Goal: Task Accomplishment & Management: Manage account settings

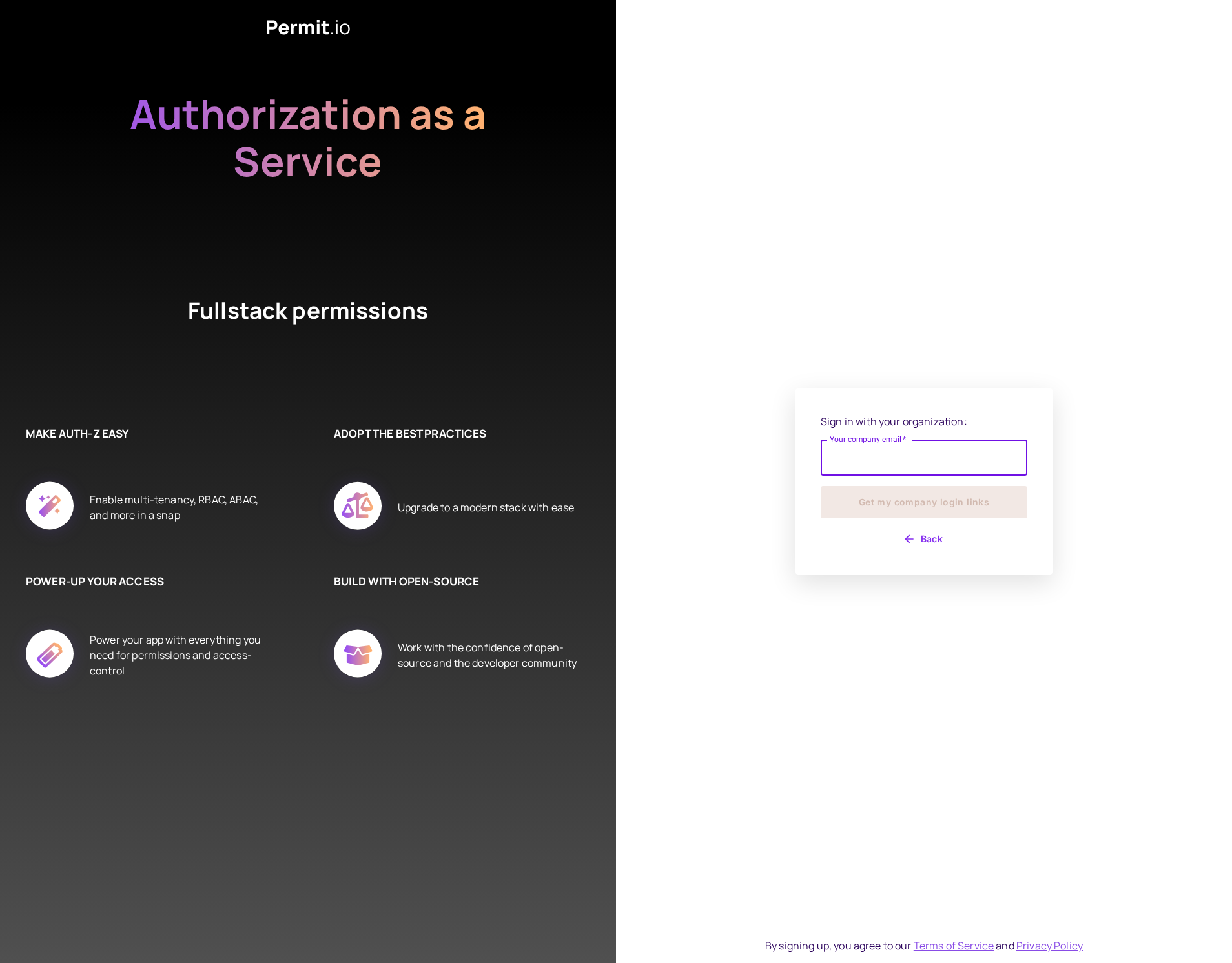
click at [950, 464] on input "Your company email   *" at bounding box center [924, 458] width 207 height 36
type input "**********"
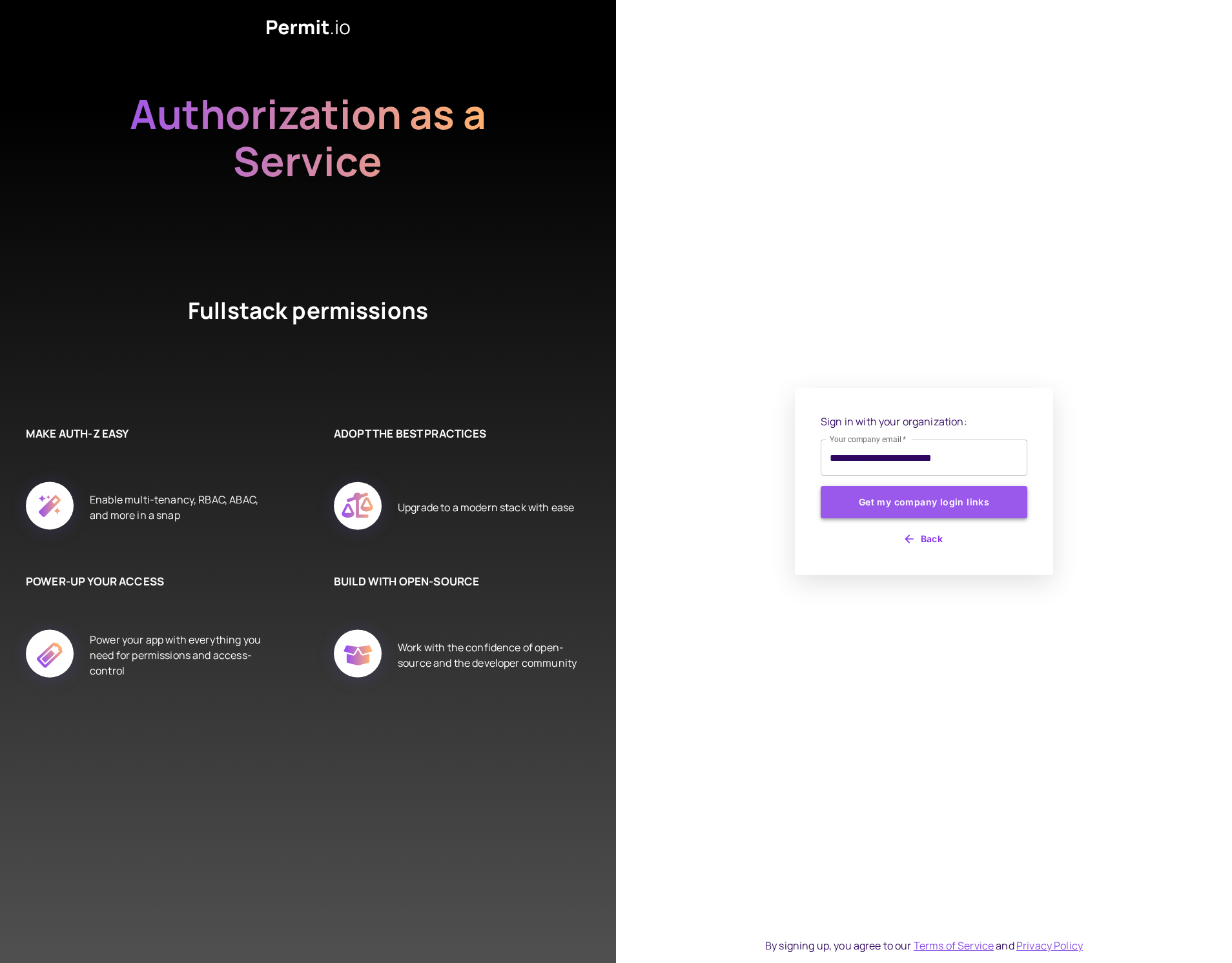
click at [939, 506] on button "Get my company login links" at bounding box center [924, 502] width 207 height 32
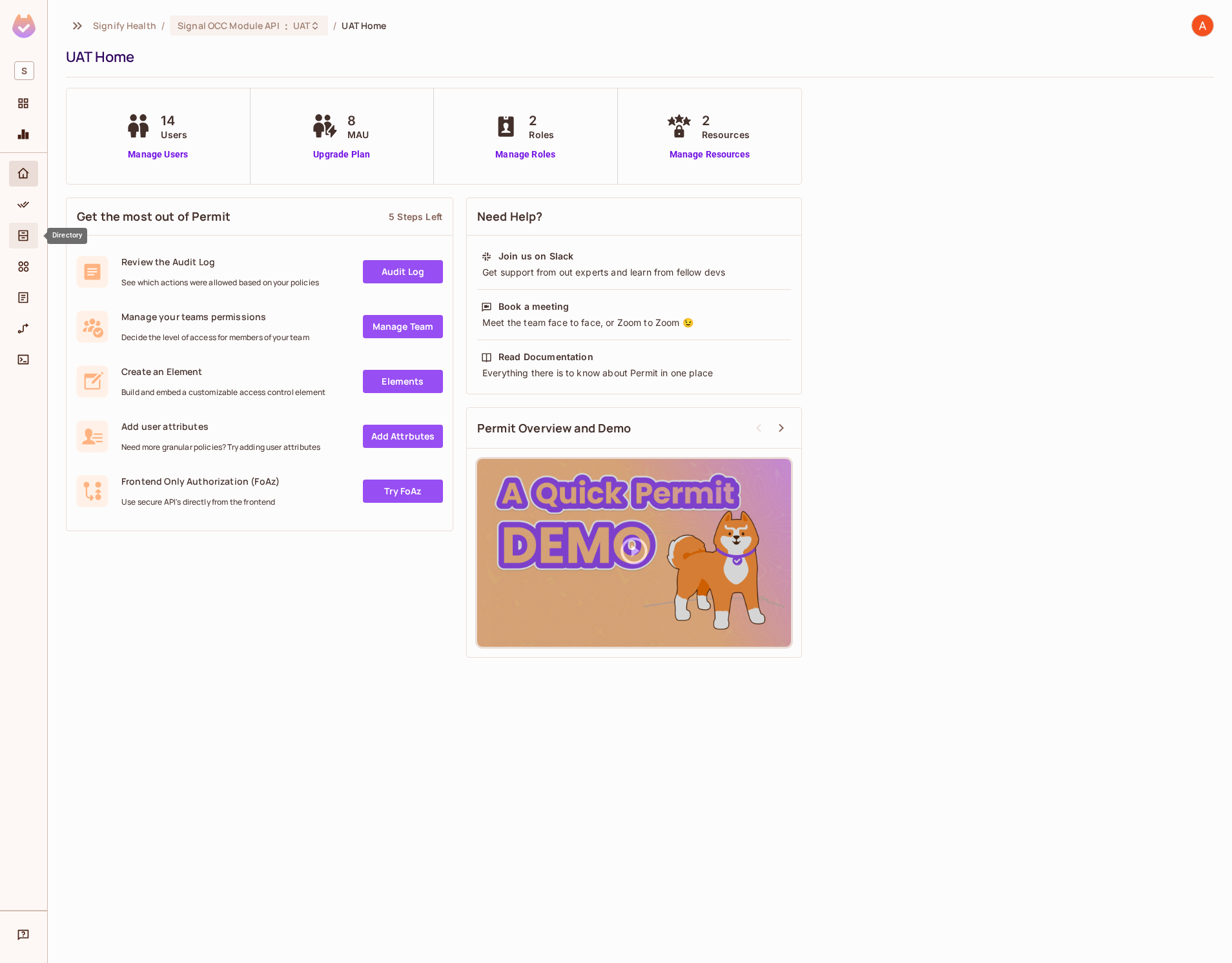
click at [25, 232] on icon "Directory" at bounding box center [23, 236] width 13 height 13
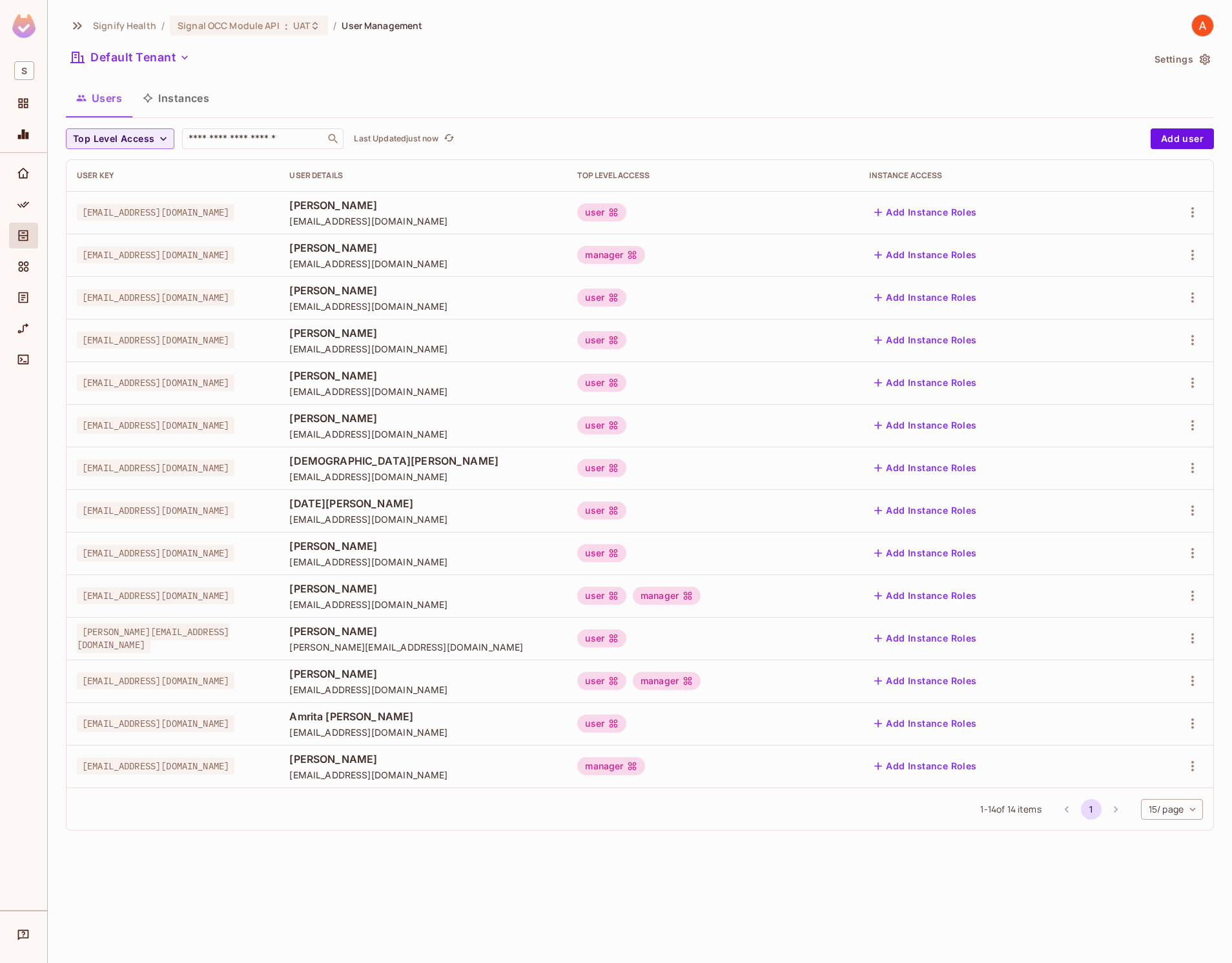
click at [827, 595] on div "user manager" at bounding box center [713, 596] width 271 height 18
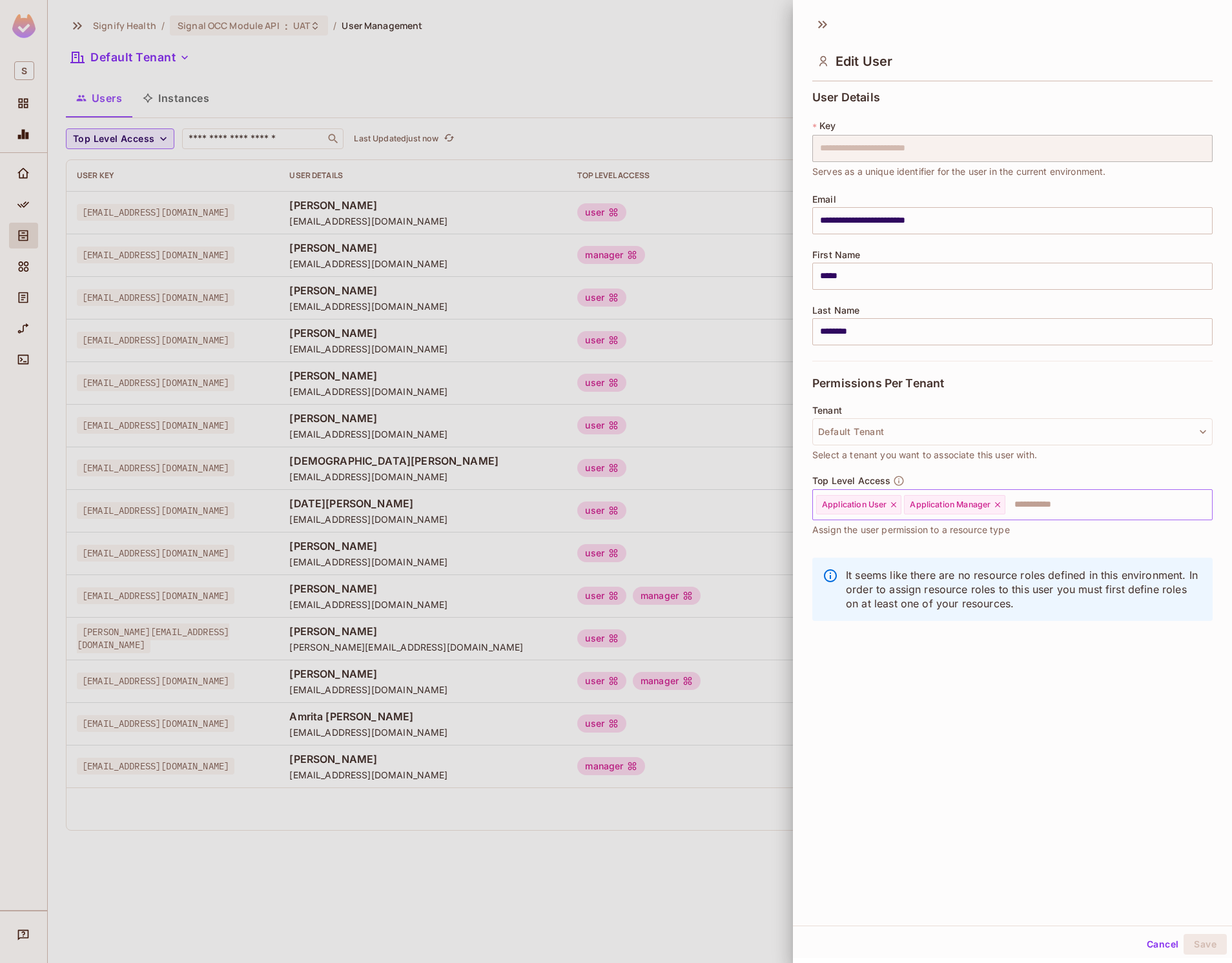
click at [1002, 507] on icon at bounding box center [997, 504] width 9 height 9
click at [1208, 937] on button "Save" at bounding box center [1205, 945] width 43 height 21
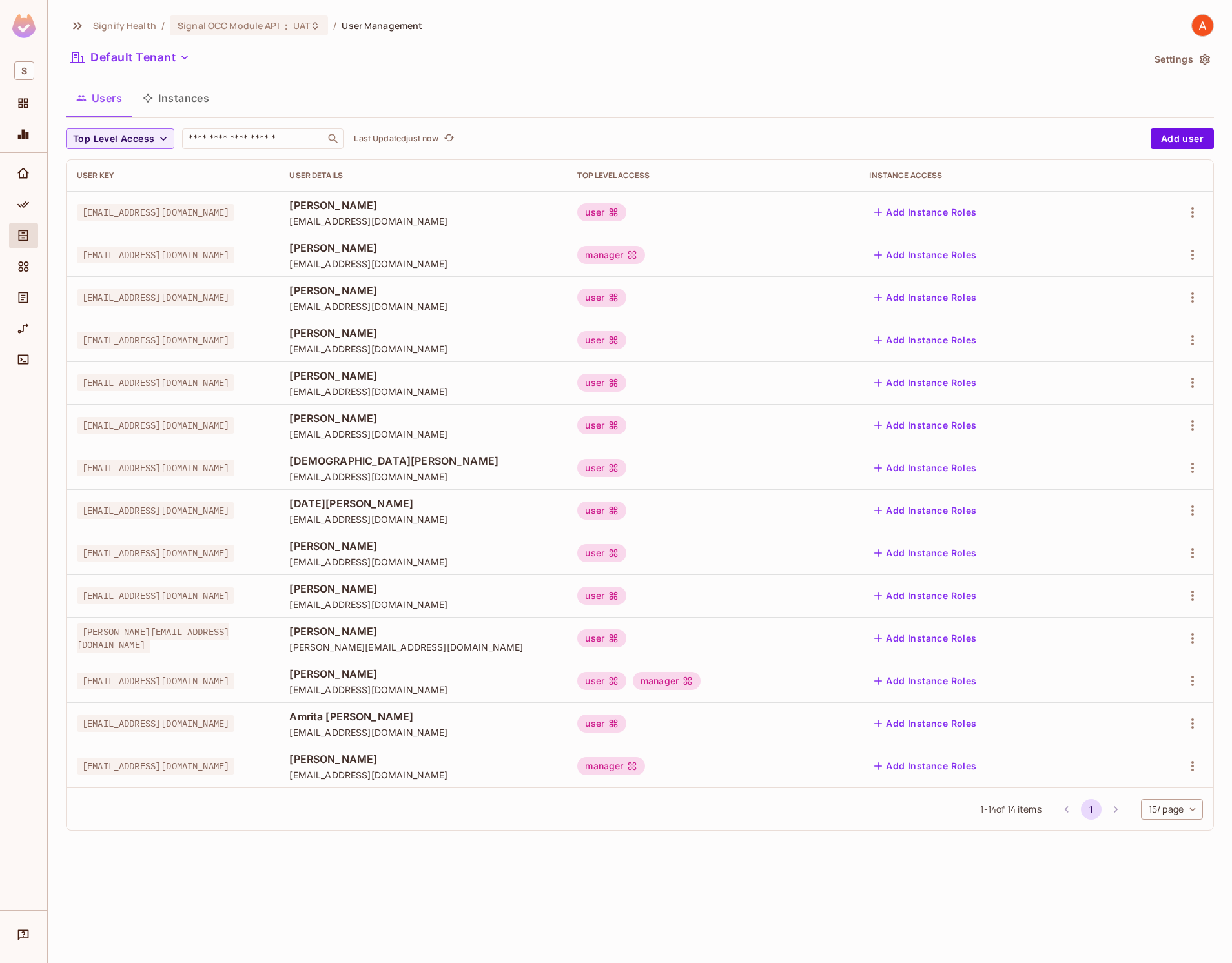
click at [750, 596] on div "user" at bounding box center [713, 596] width 271 height 18
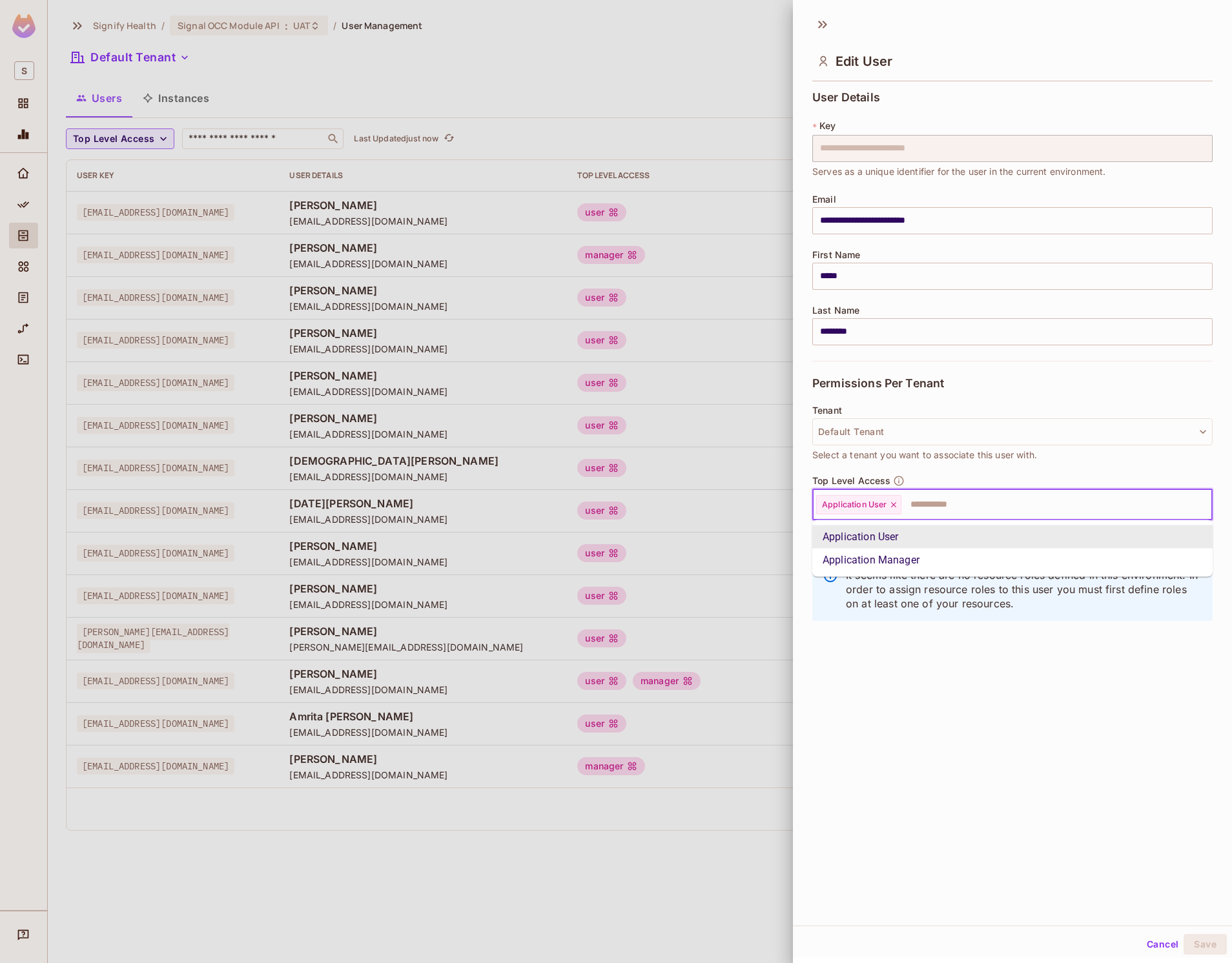
click at [985, 501] on input "text" at bounding box center [1046, 505] width 285 height 26
click at [907, 551] on li "Application Manager" at bounding box center [1013, 560] width 400 height 23
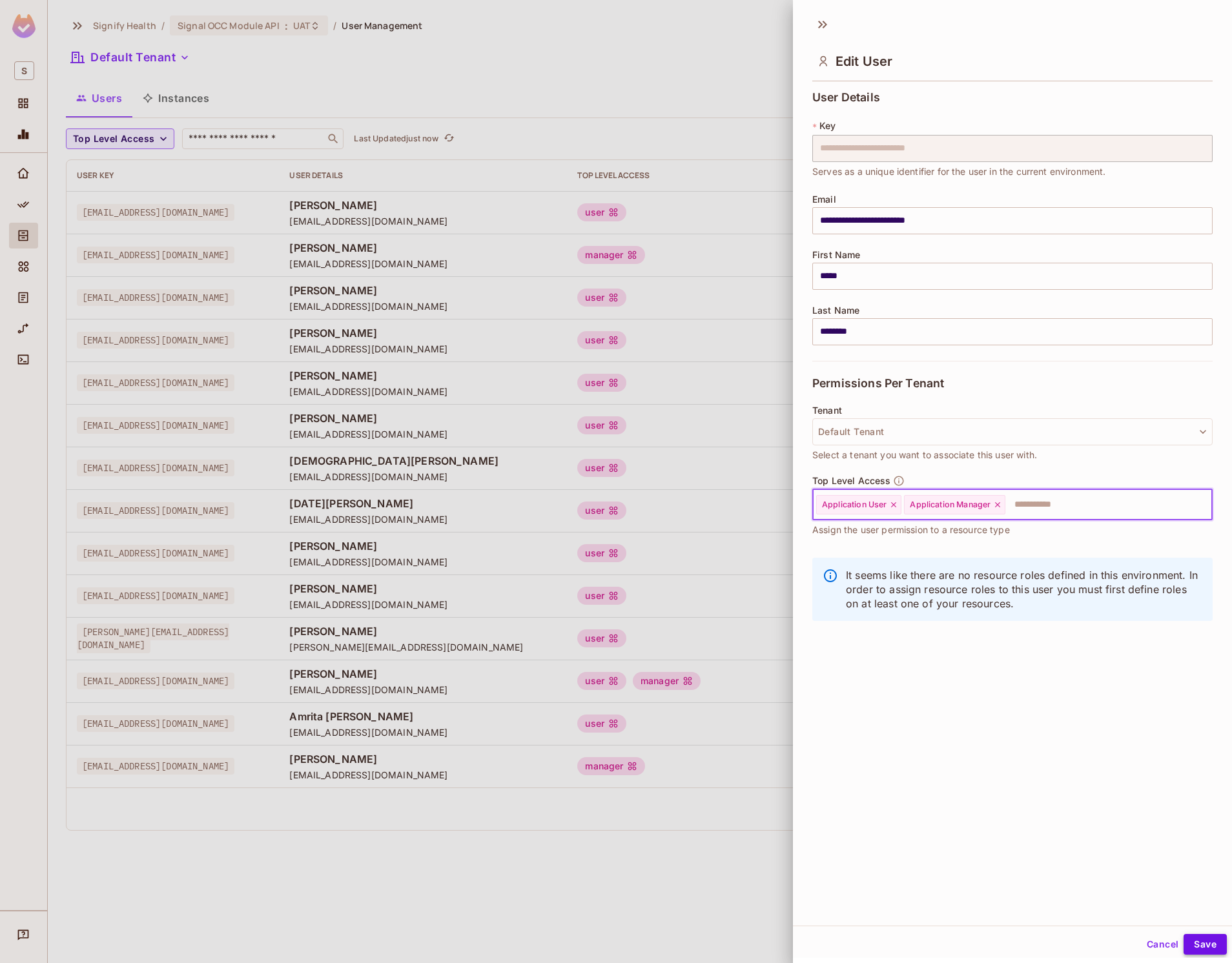
click at [1195, 945] on button "Save" at bounding box center [1205, 945] width 43 height 21
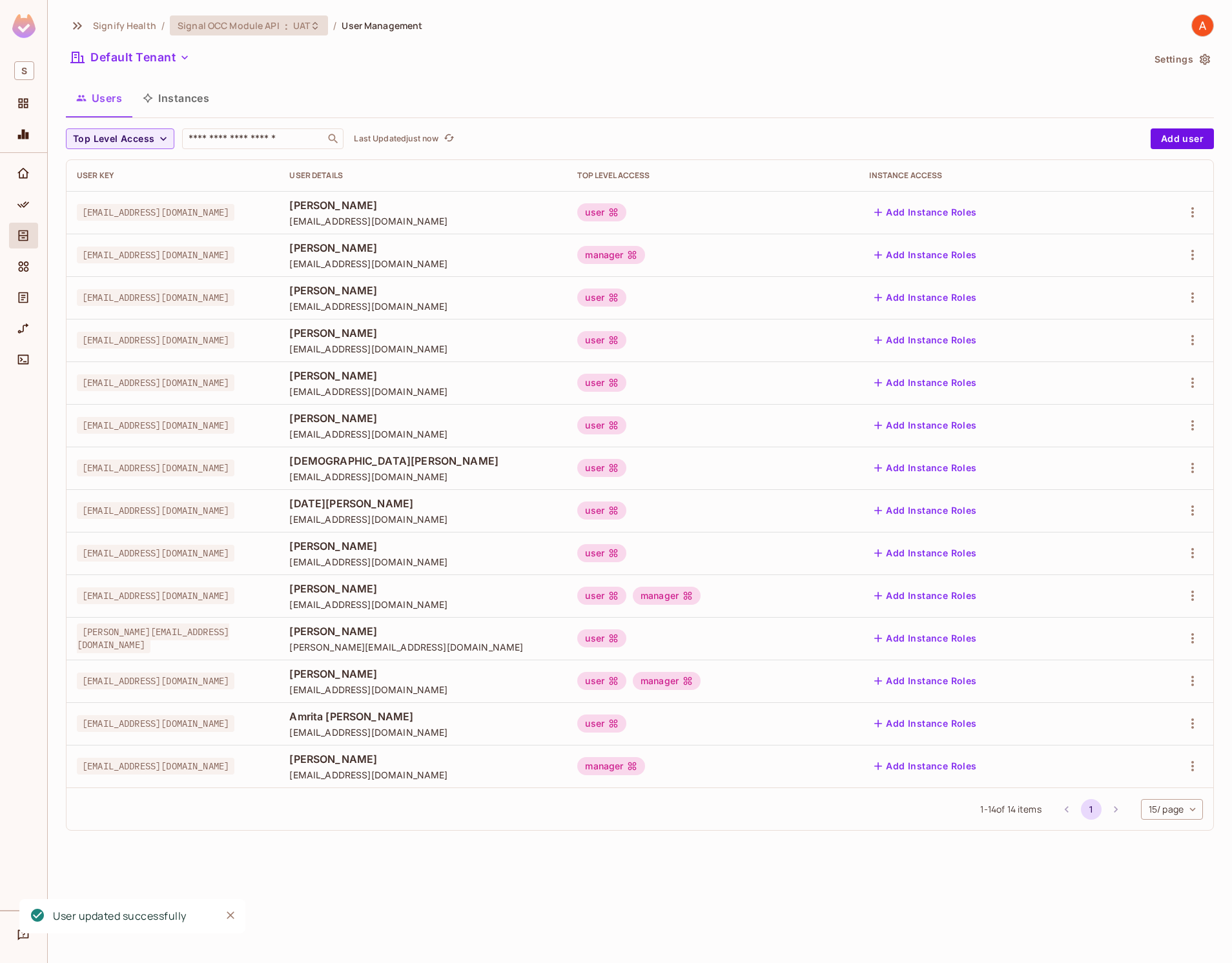
click at [284, 30] on span ":" at bounding box center [286, 25] width 5 height 10
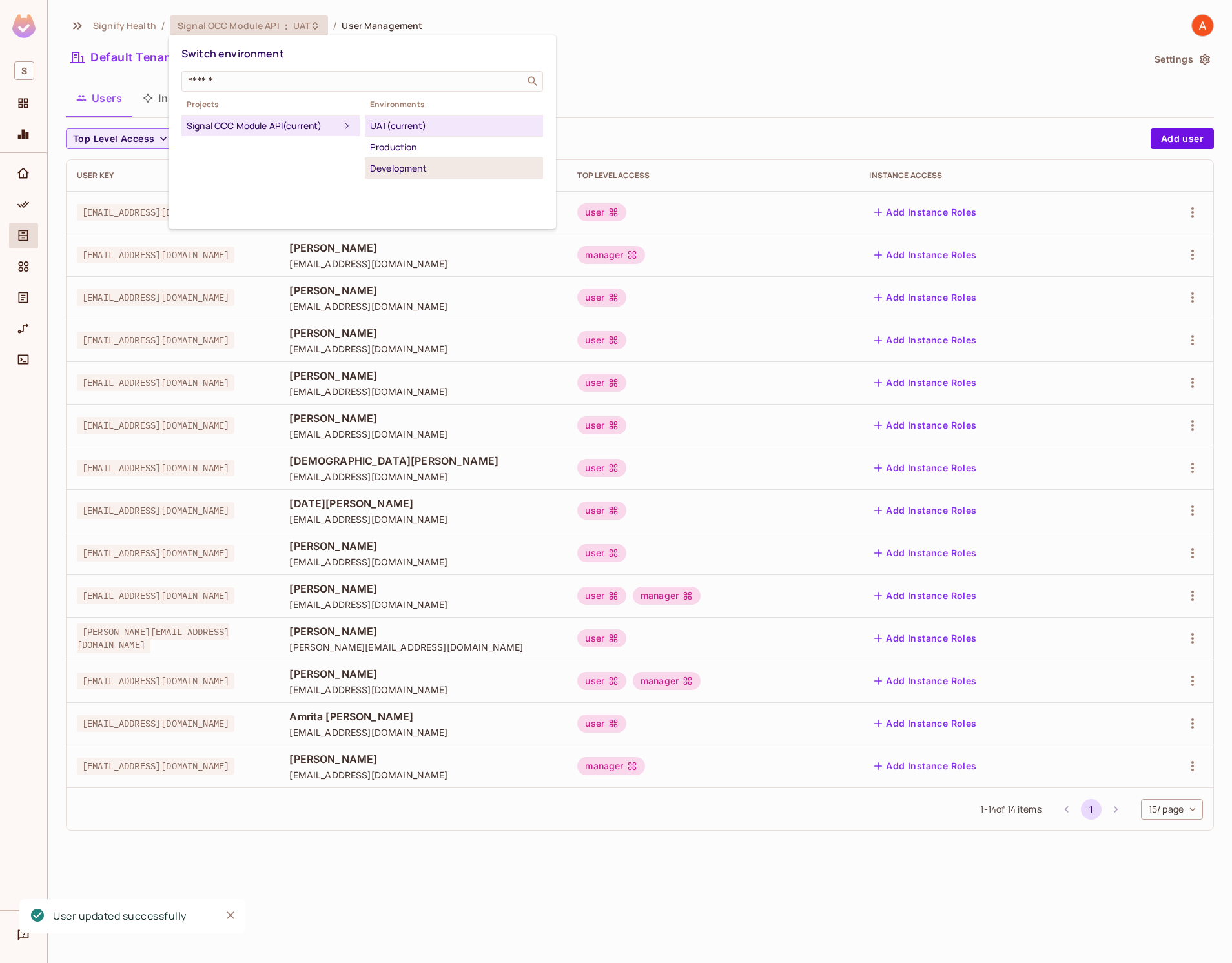
click at [403, 162] on div "Development" at bounding box center [454, 168] width 168 height 16
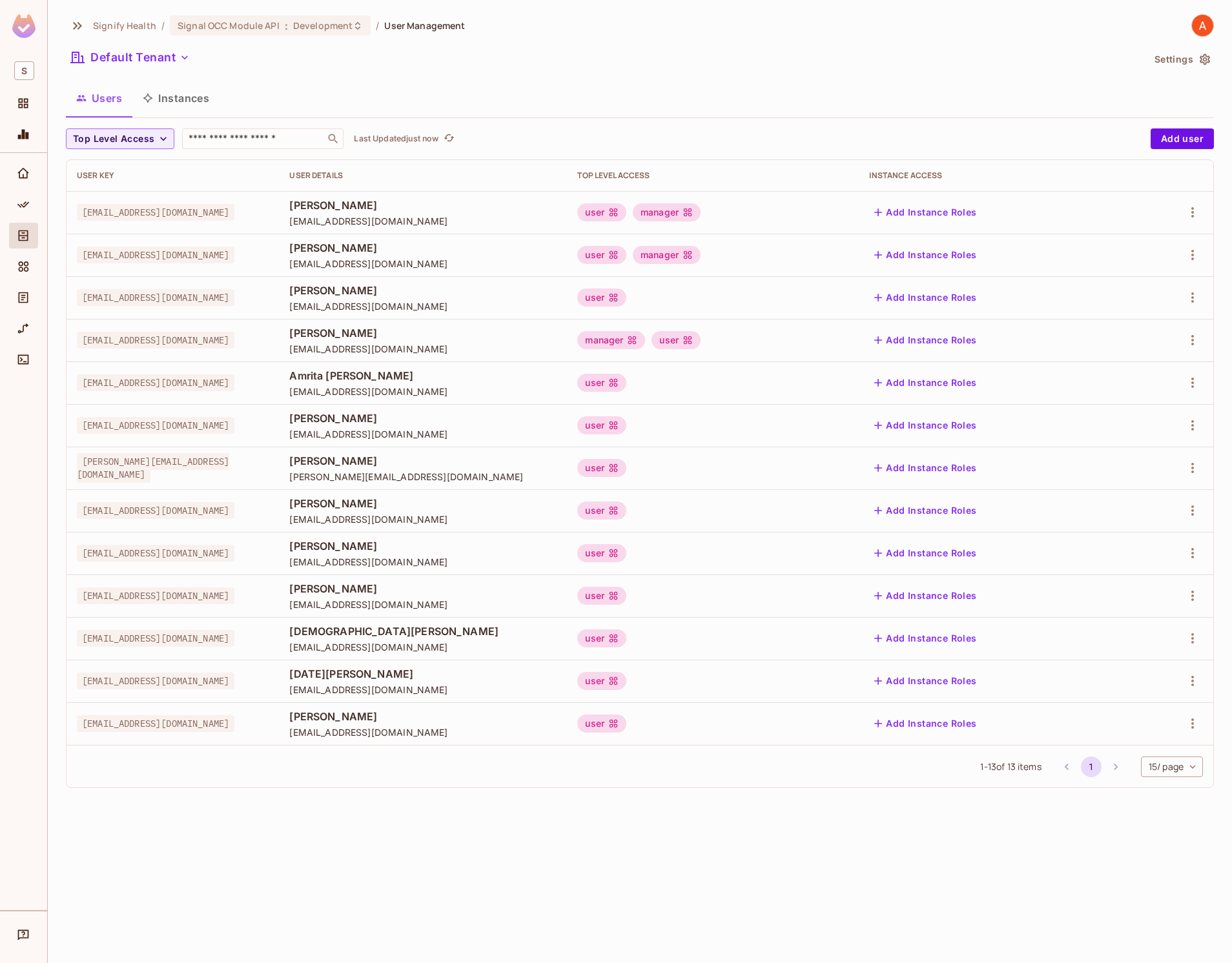
click at [834, 217] on div "user manager" at bounding box center [713, 212] width 271 height 18
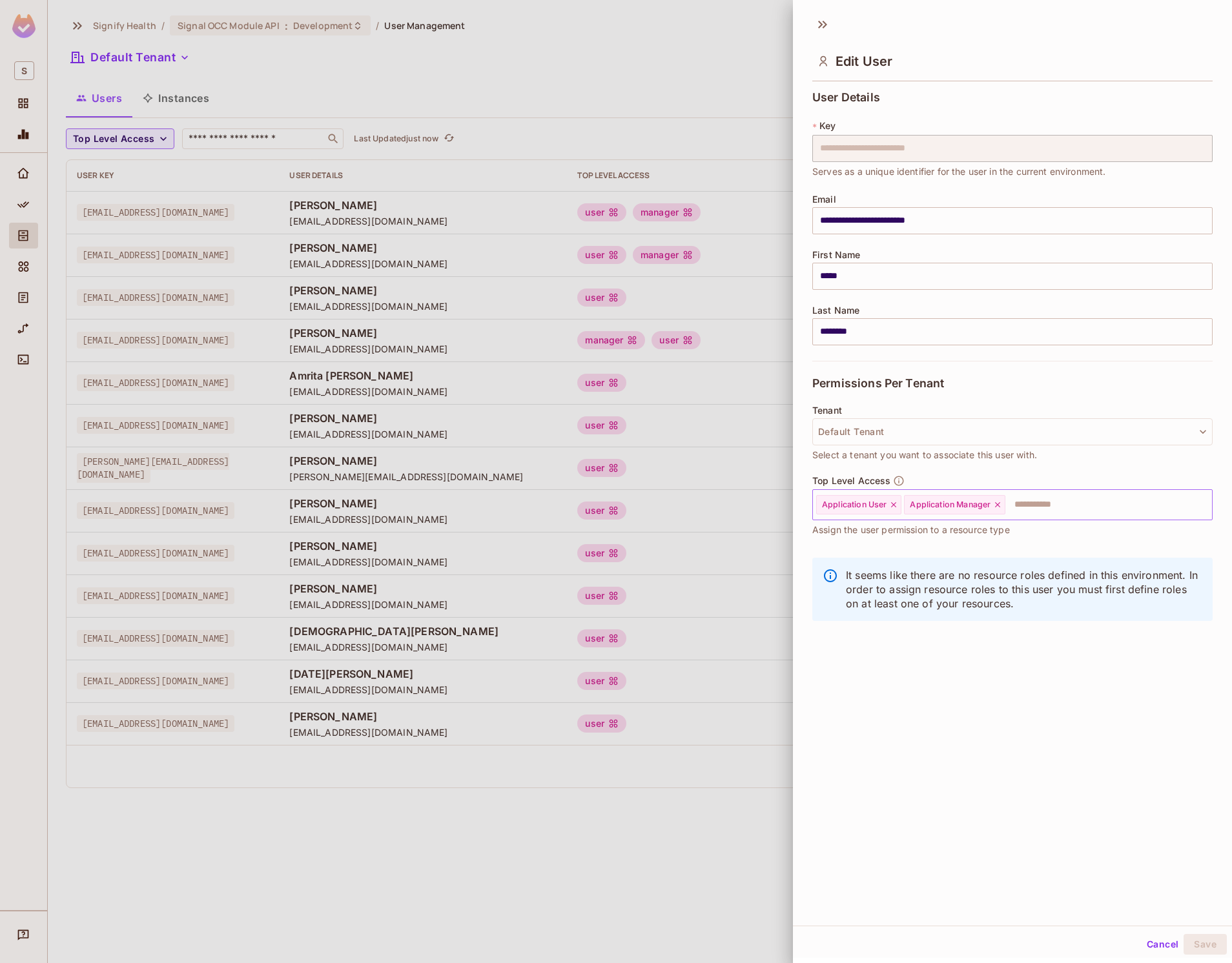
click at [998, 505] on icon at bounding box center [997, 504] width 9 height 9
click at [1205, 941] on button "Save" at bounding box center [1205, 945] width 43 height 21
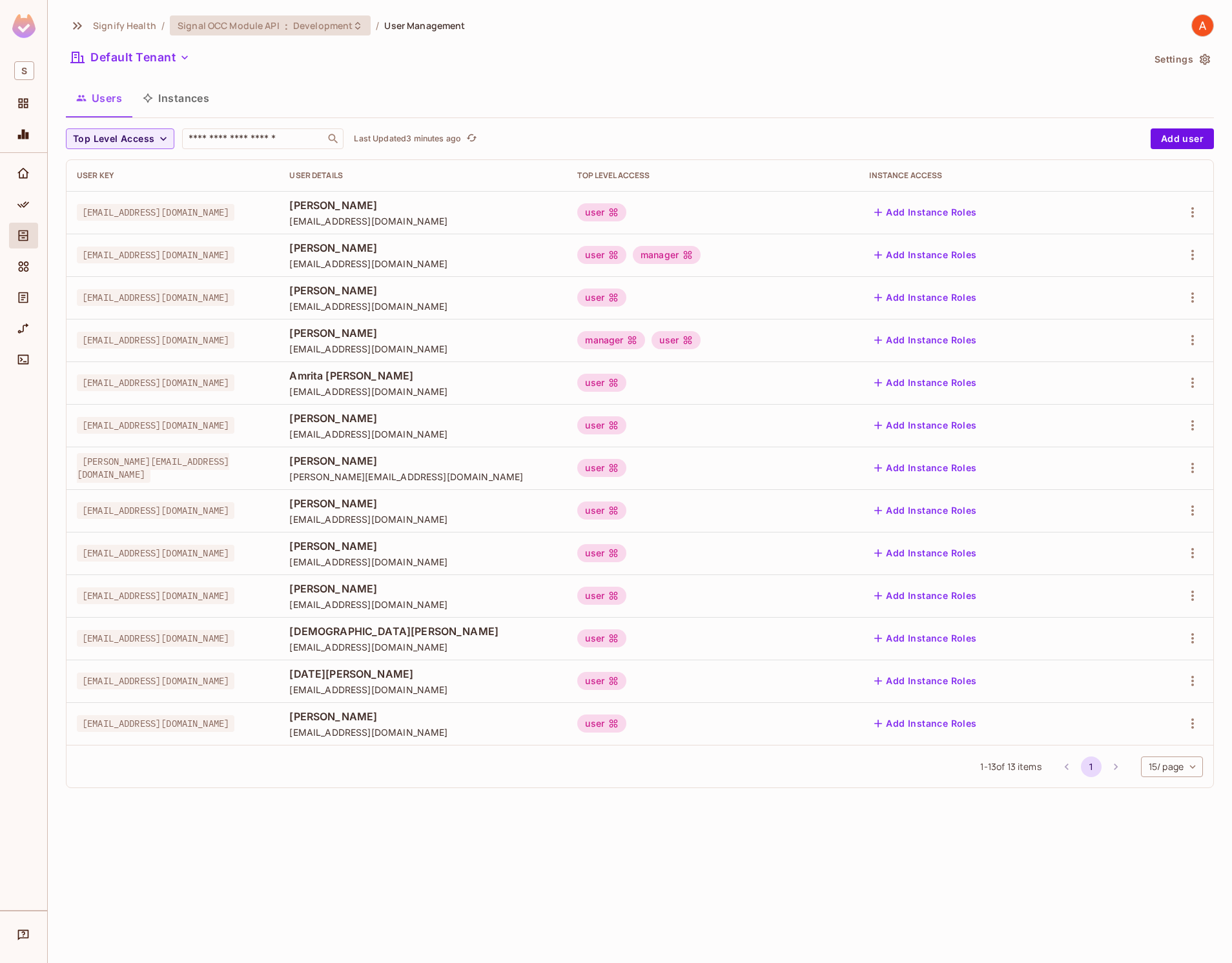
click at [256, 32] on div "Signal OCC Module API : Development" at bounding box center [270, 25] width 201 height 20
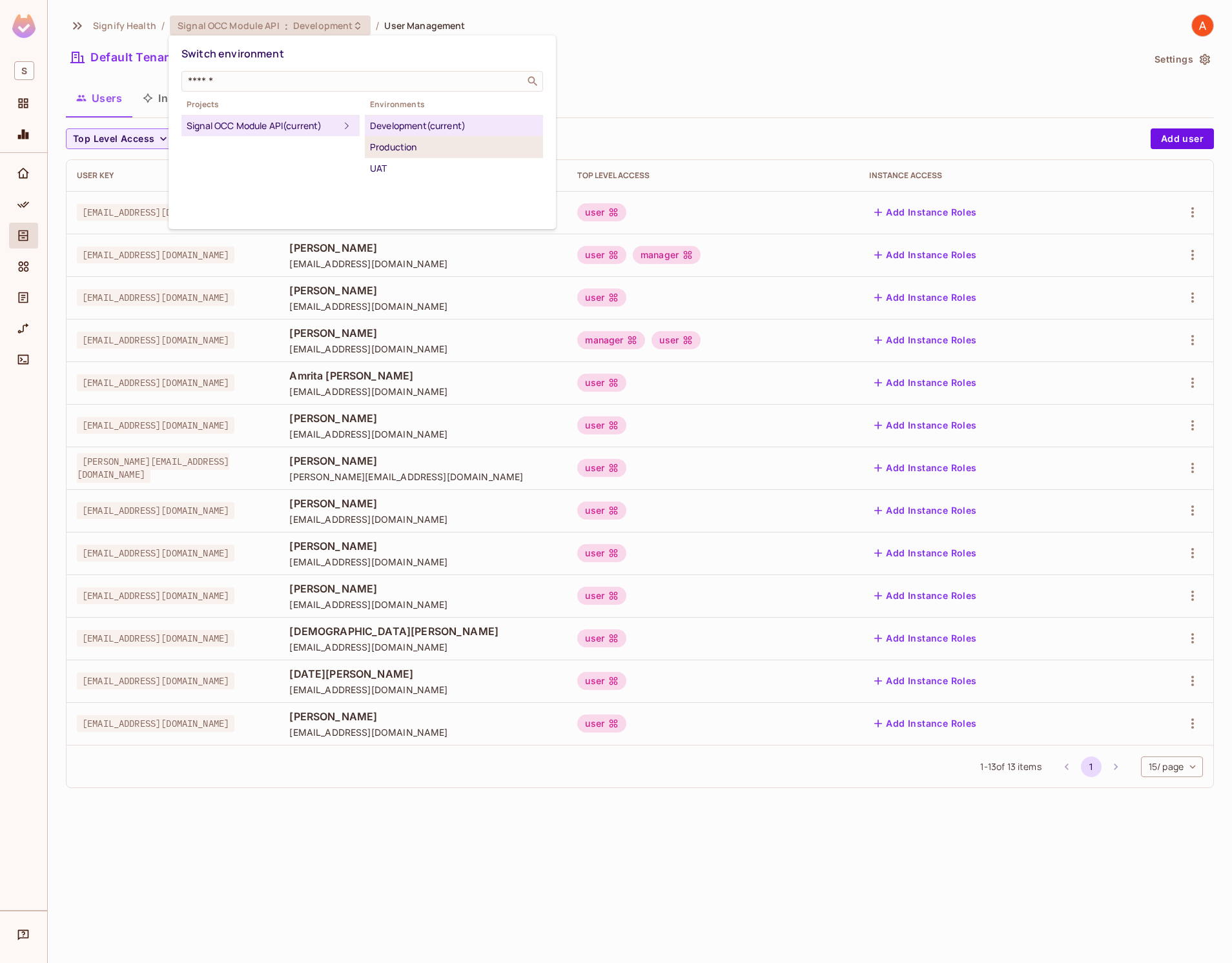
click at [415, 142] on div "Production" at bounding box center [454, 147] width 168 height 16
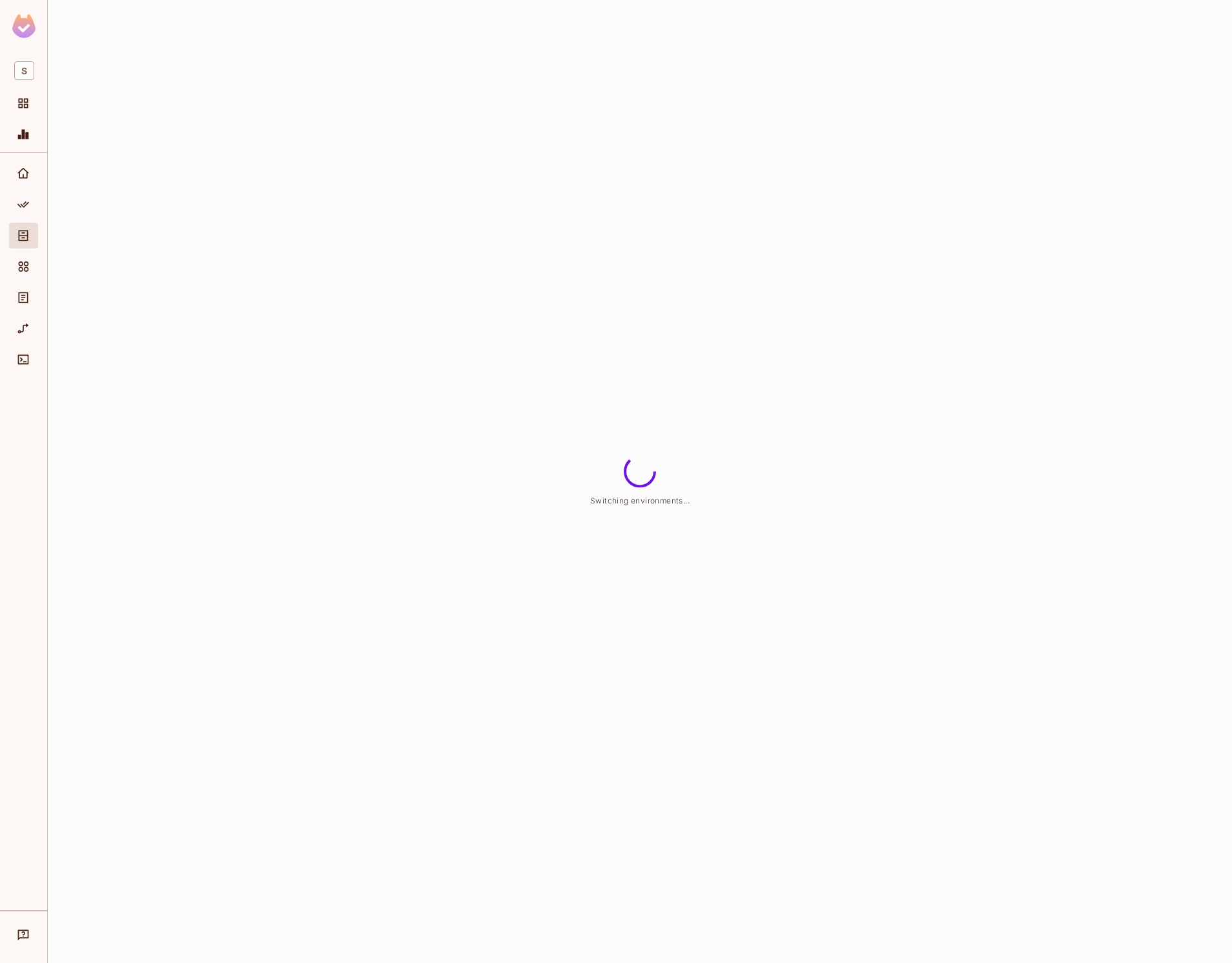
click at [415, 142] on div "Switching environments..." at bounding box center [640, 482] width 1184 height 963
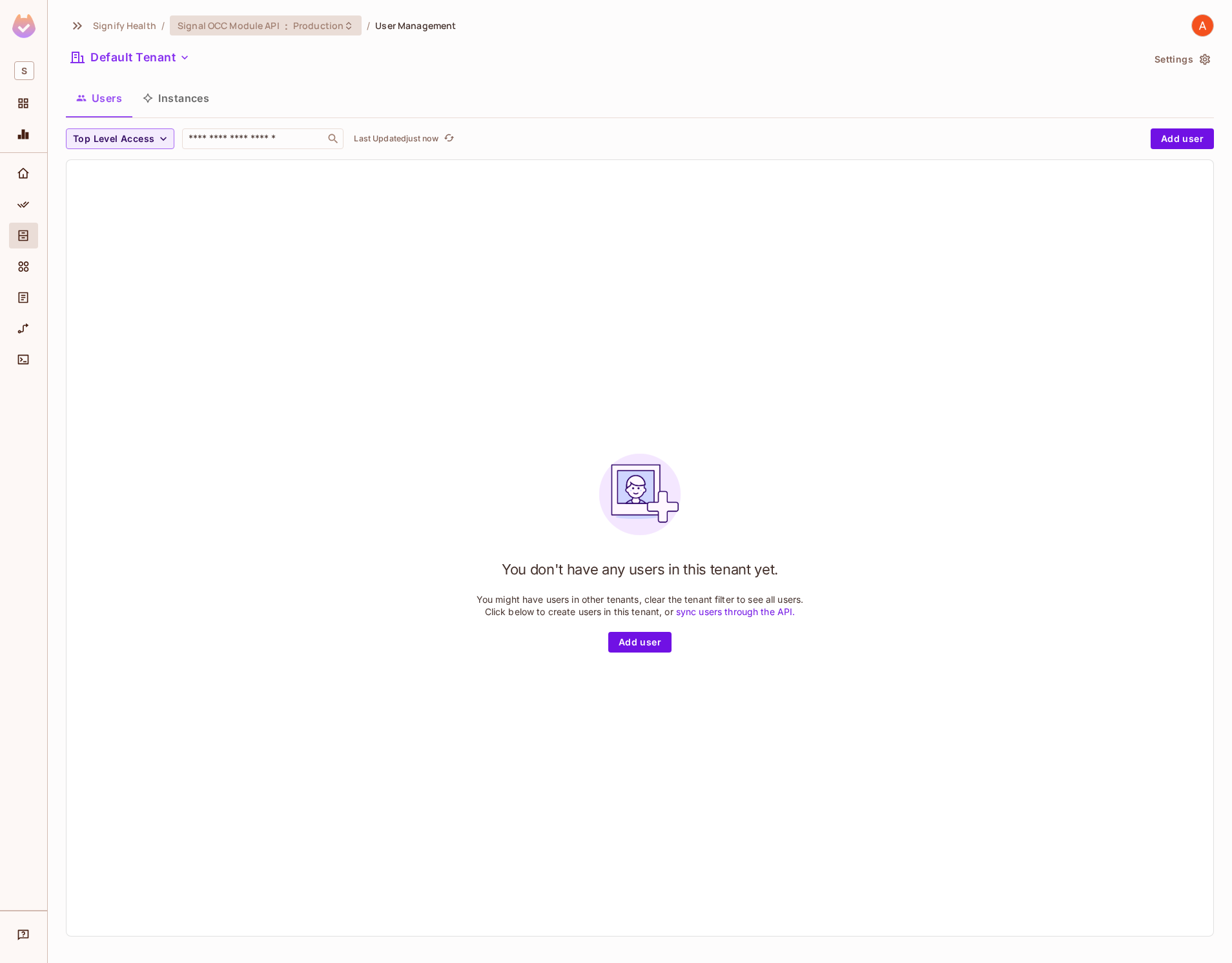
click at [308, 19] on span "Production" at bounding box center [319, 25] width 51 height 12
click at [410, 143] on div "UAT" at bounding box center [454, 147] width 168 height 16
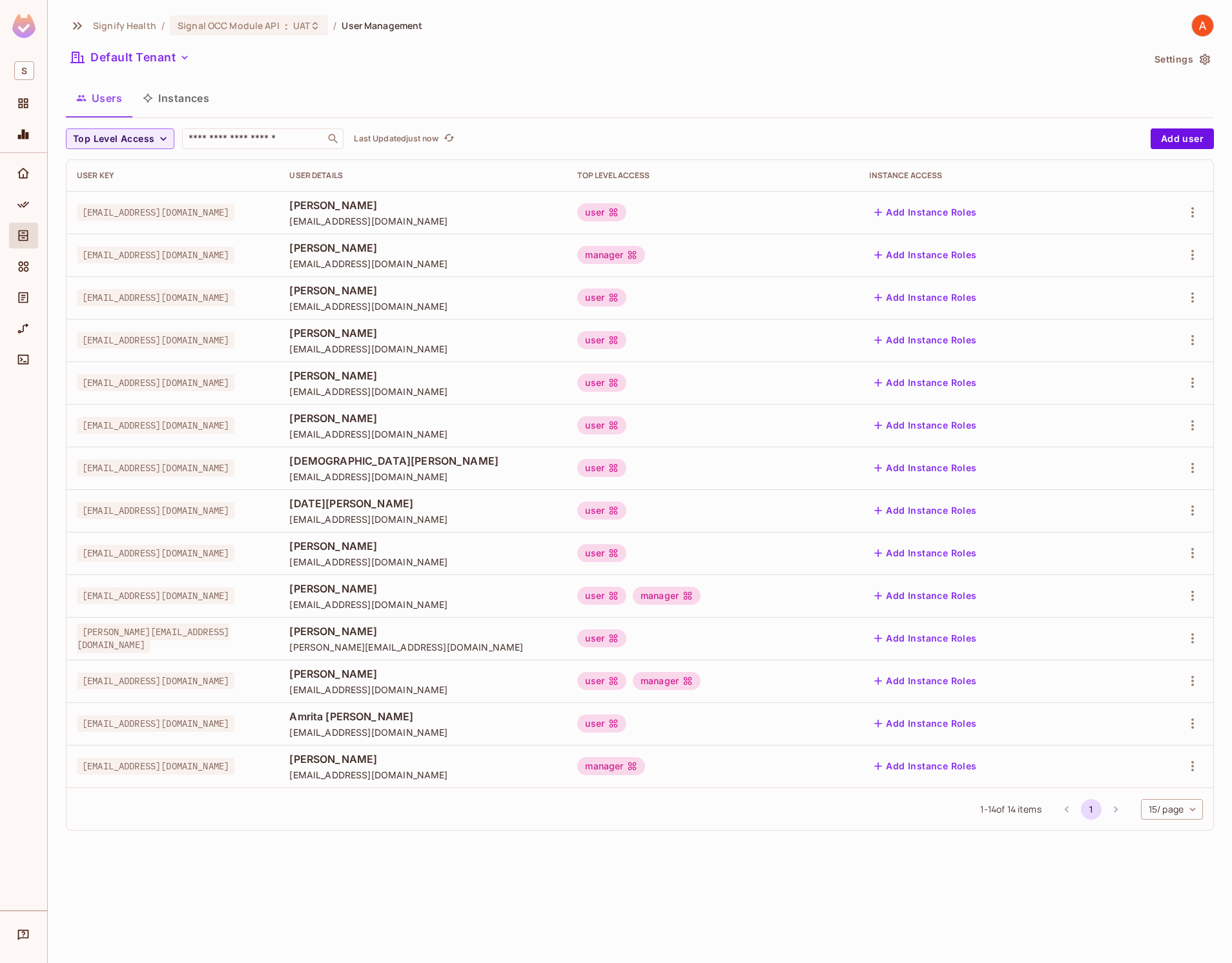
click at [820, 594] on div "user manager" at bounding box center [713, 596] width 271 height 18
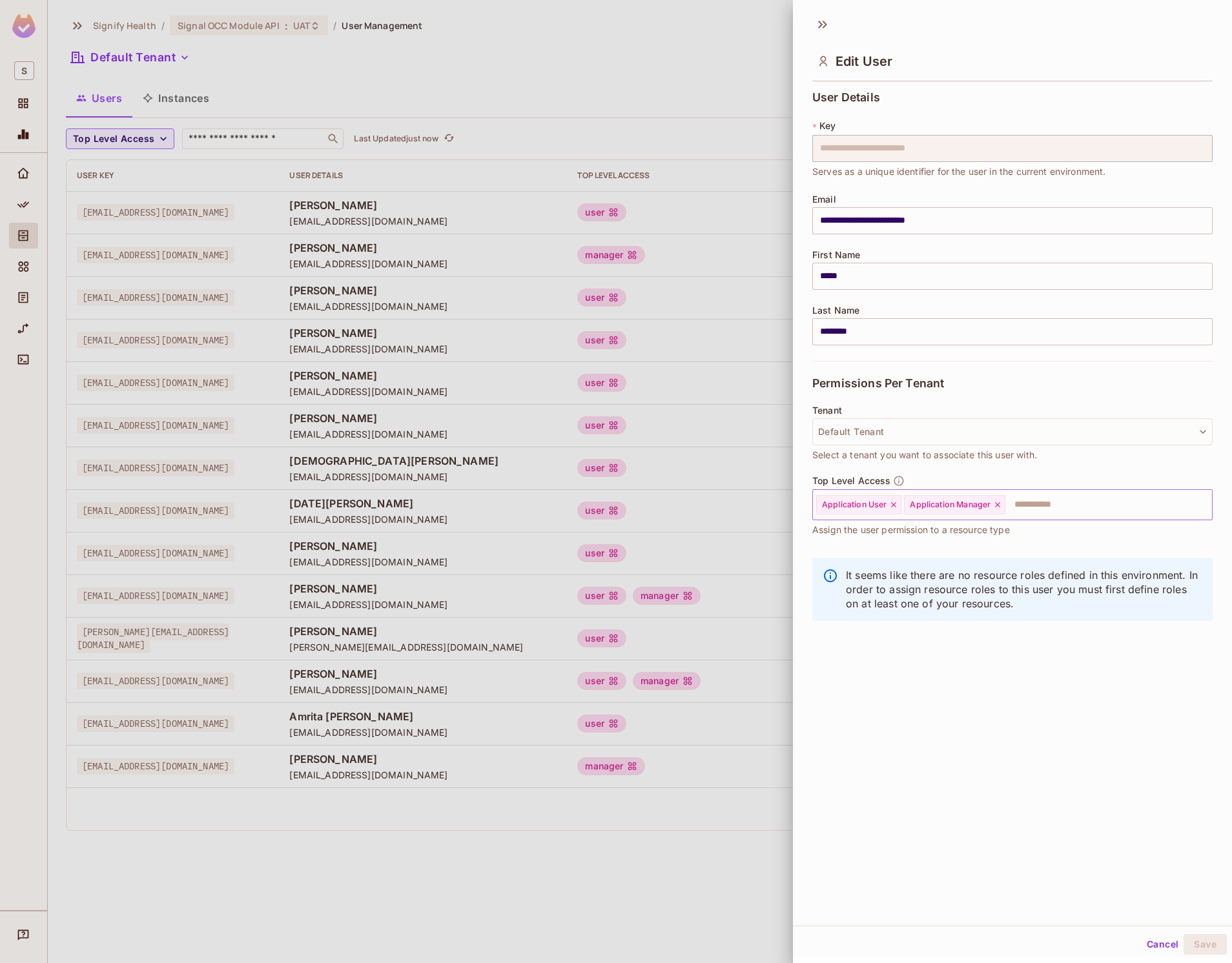
click at [1000, 501] on icon at bounding box center [997, 504] width 9 height 9
click at [1216, 944] on button "Save" at bounding box center [1205, 945] width 43 height 21
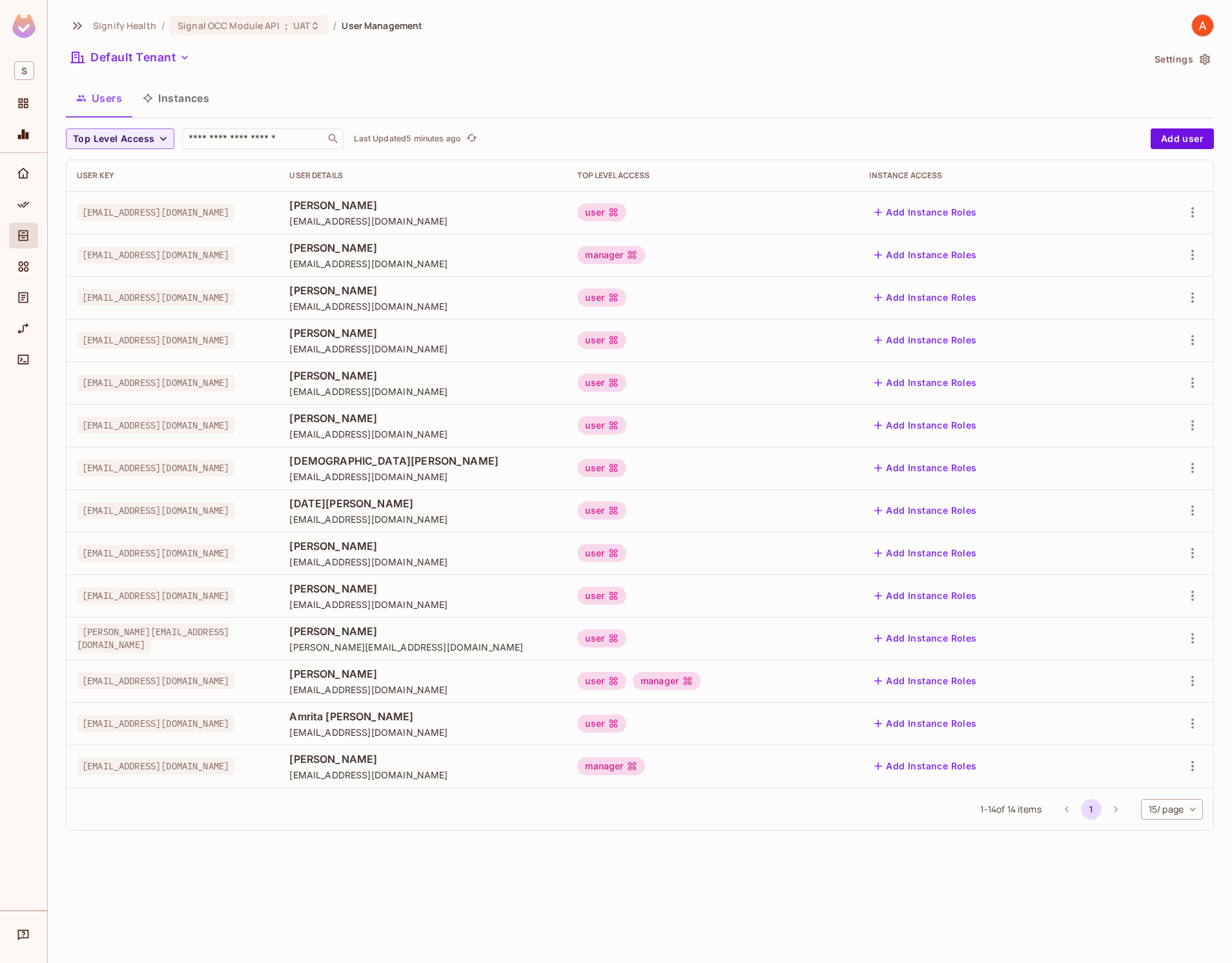
click at [799, 599] on div "user" at bounding box center [713, 596] width 271 height 18
click at [785, 595] on div "user" at bounding box center [713, 596] width 271 height 18
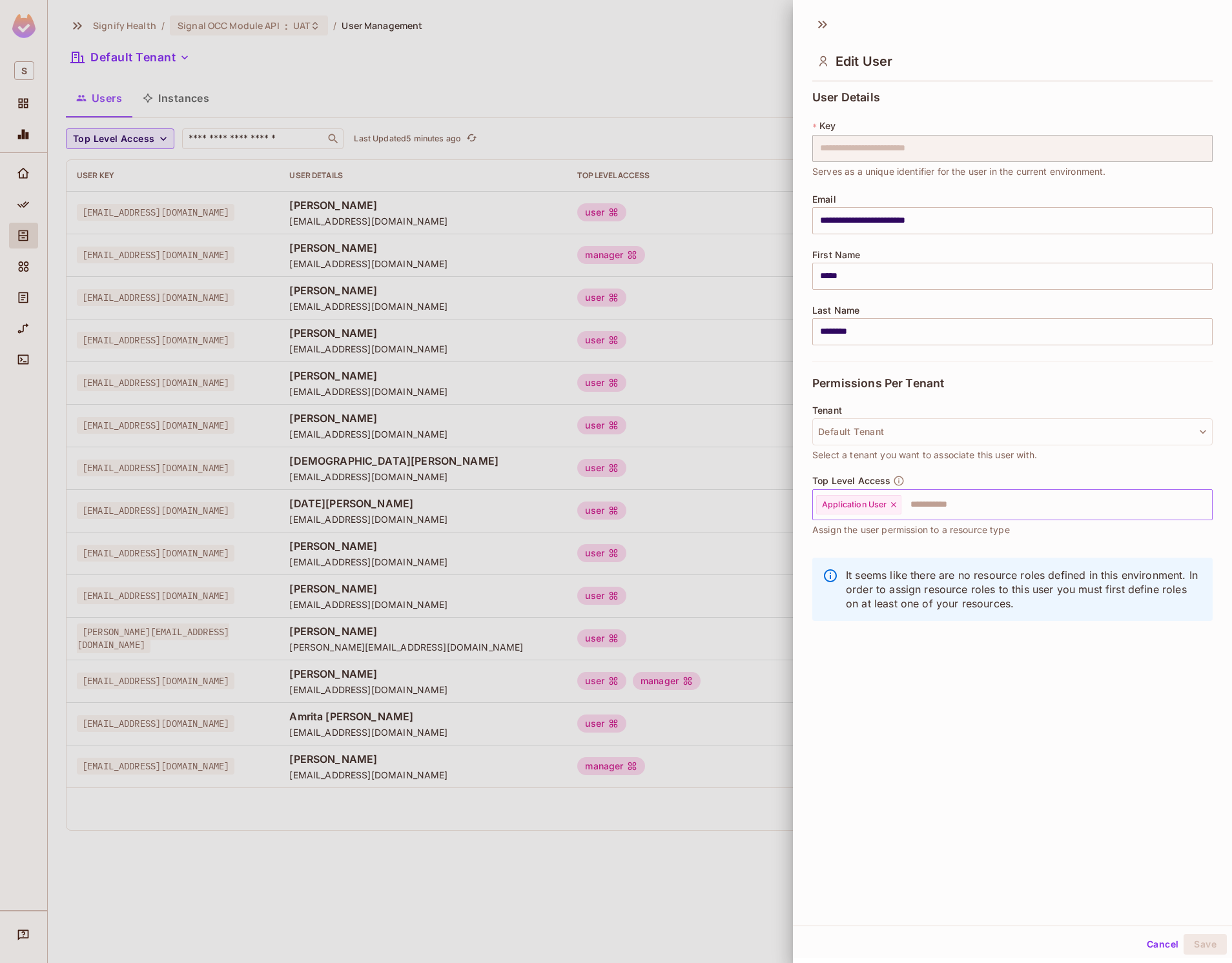
click at [931, 501] on input "text" at bounding box center [1046, 505] width 285 height 26
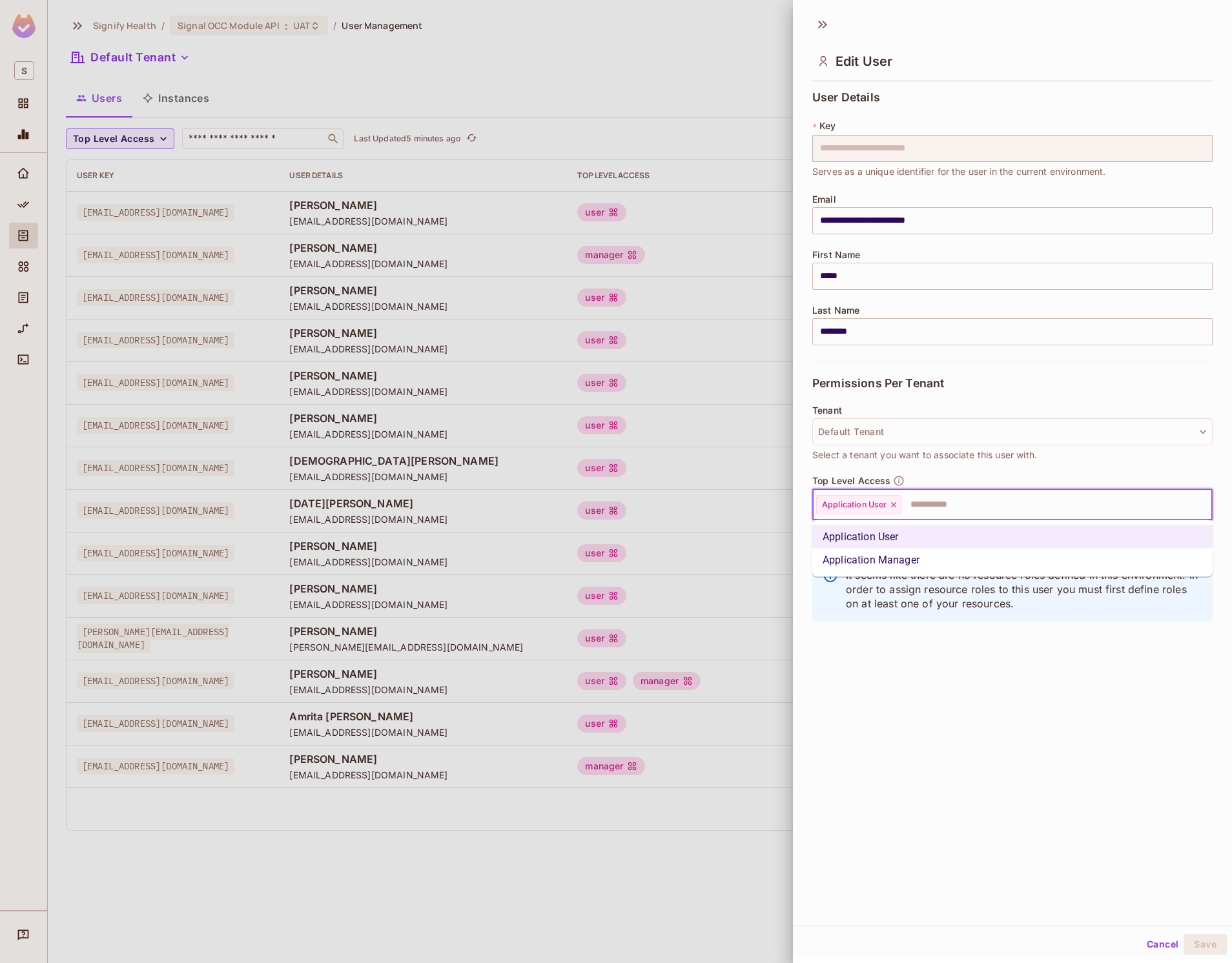
click at [894, 564] on li "Application Manager" at bounding box center [1013, 560] width 400 height 23
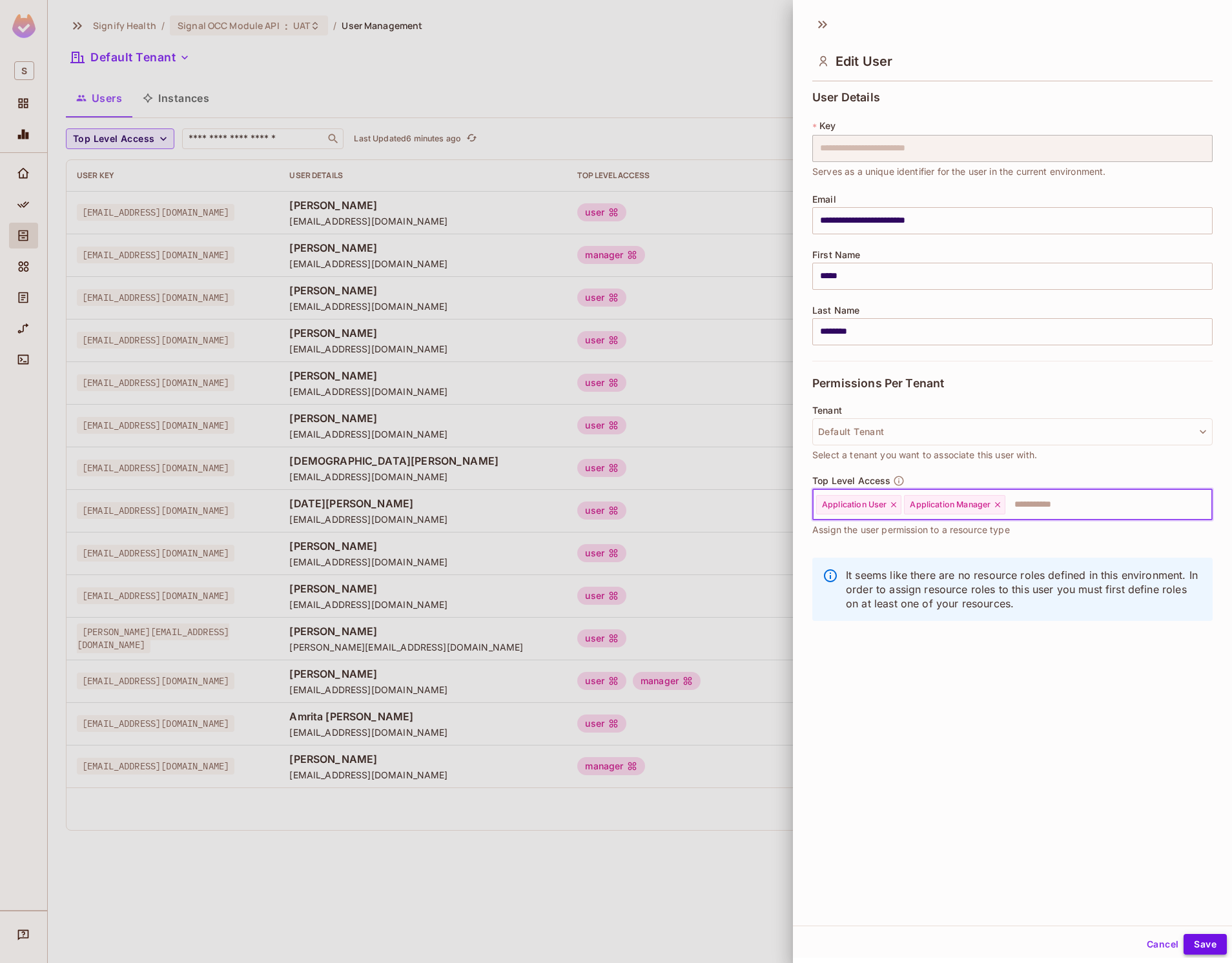
click at [1217, 939] on button "Save" at bounding box center [1205, 945] width 43 height 21
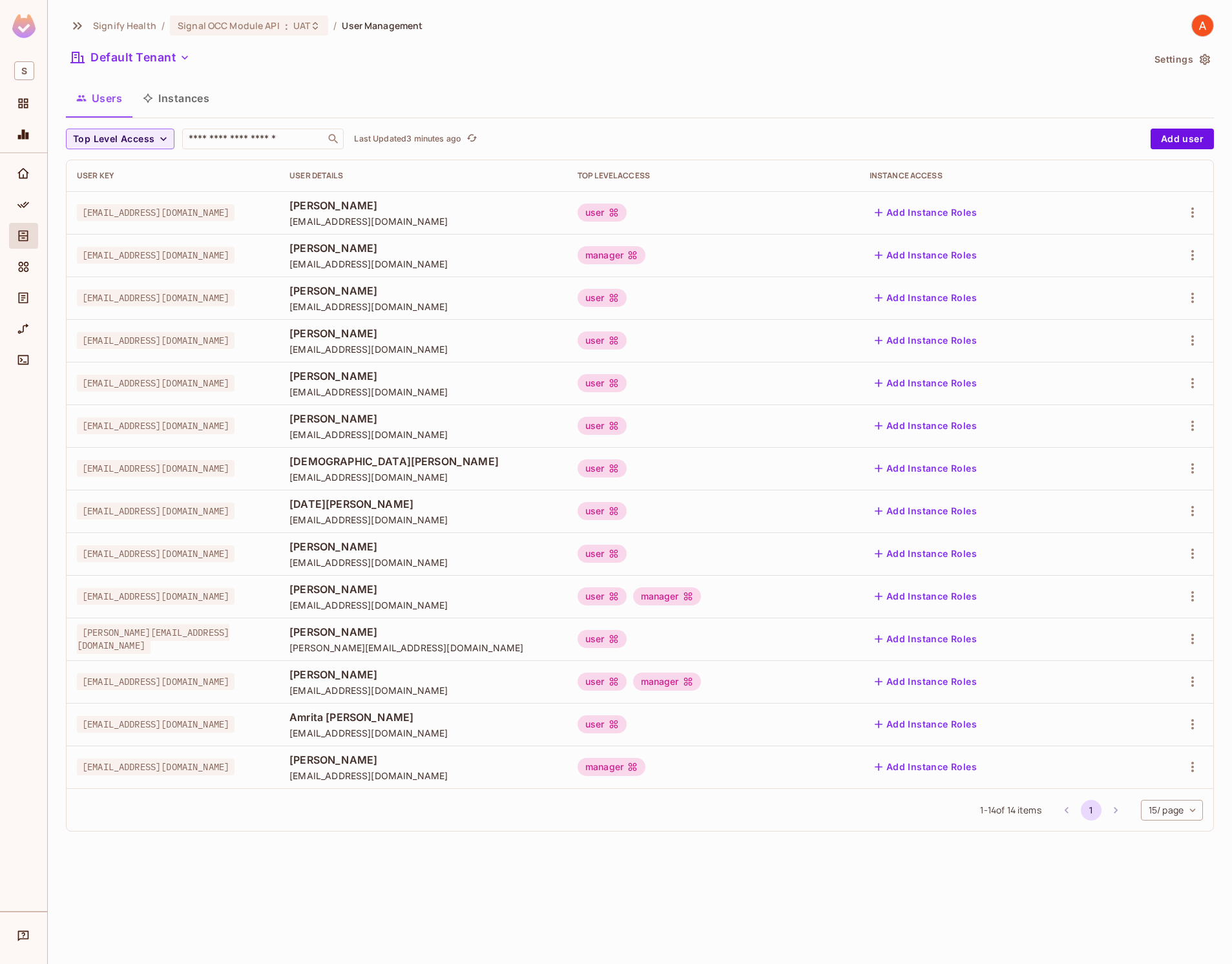
click at [832, 607] on td "user manager" at bounding box center [713, 597] width 292 height 43
click at [821, 600] on div "user manager" at bounding box center [714, 597] width 271 height 18
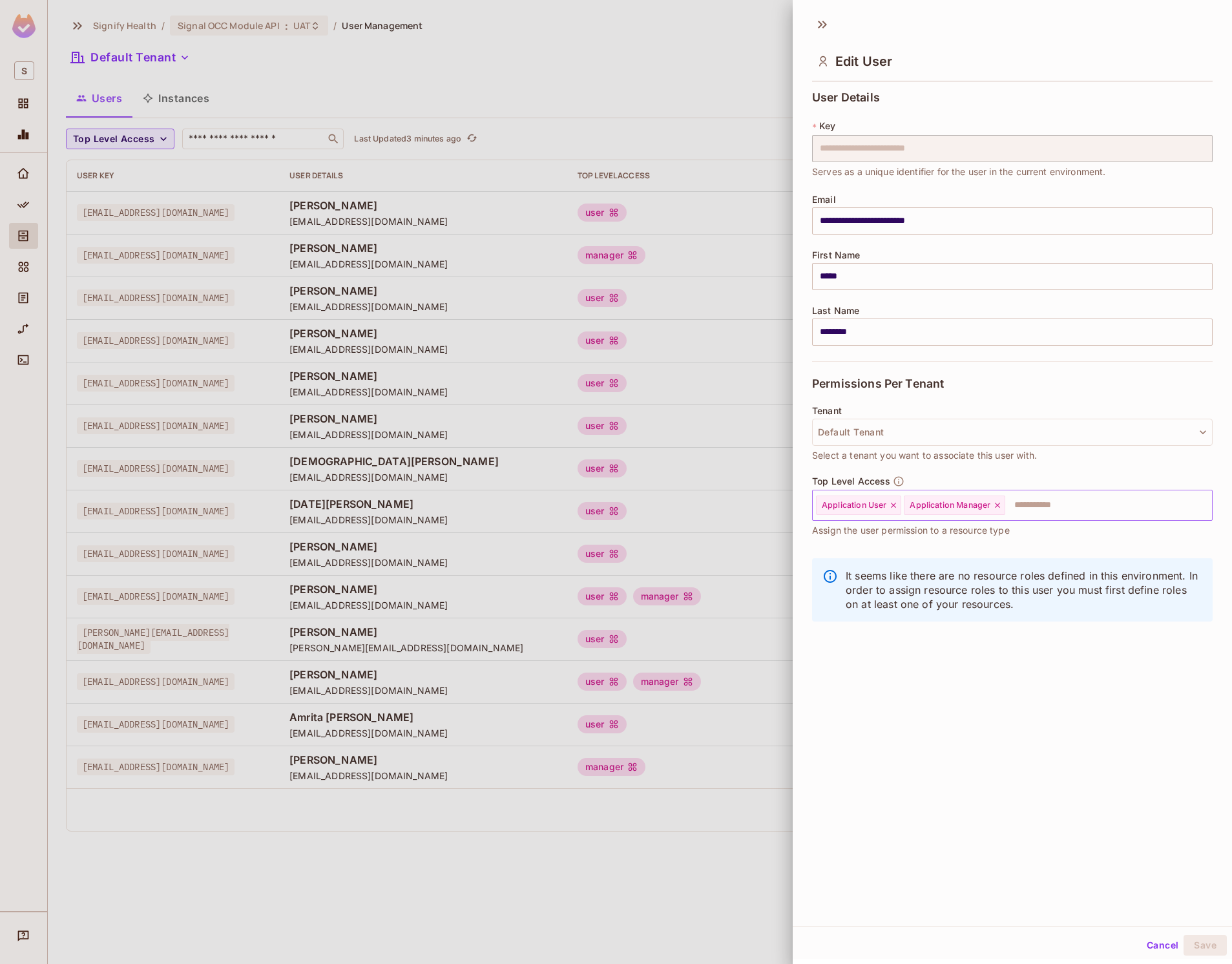
click at [996, 505] on icon at bounding box center [998, 505] width 9 height 9
click at [1207, 939] on button "Save" at bounding box center [1205, 945] width 43 height 21
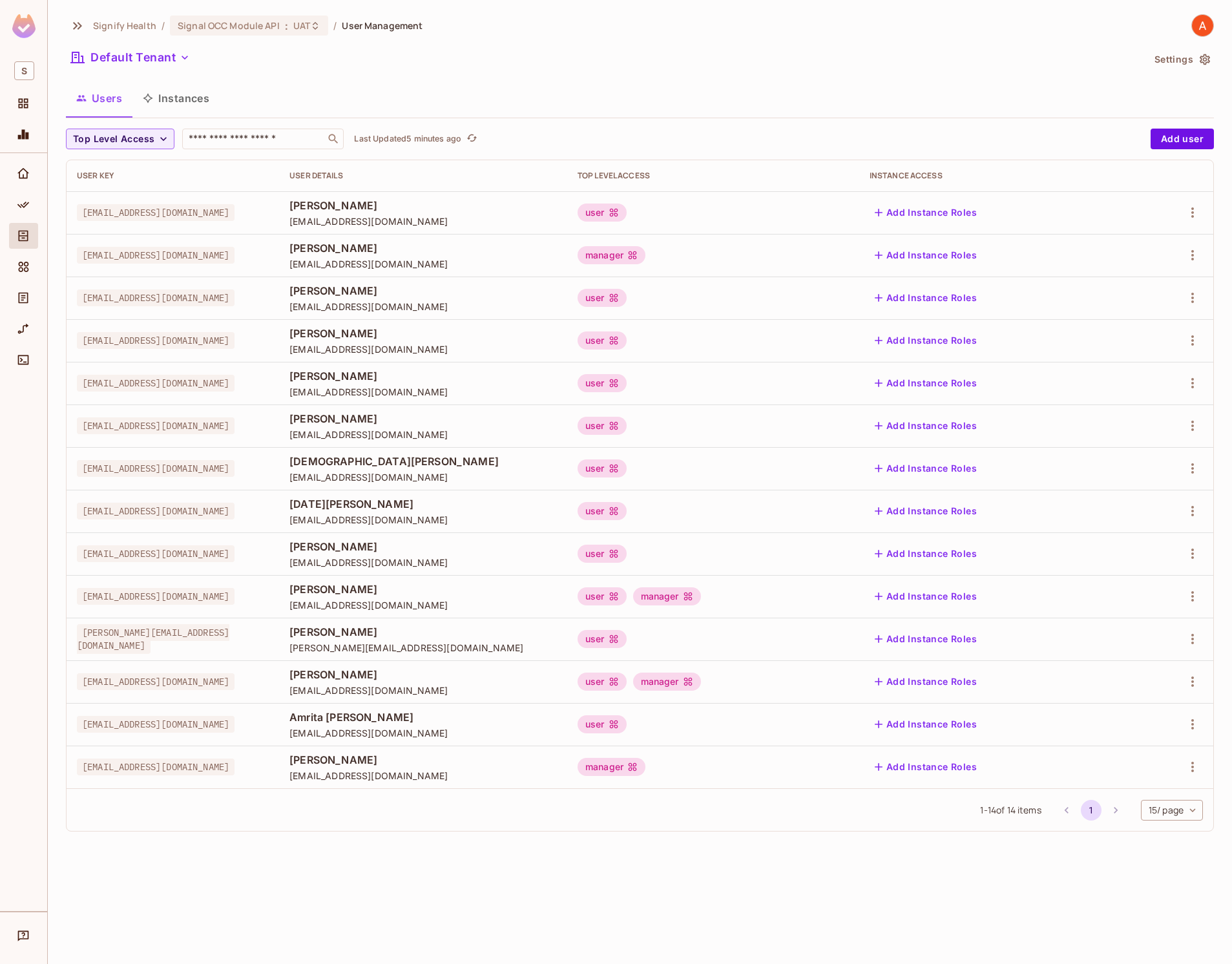
click at [821, 603] on div "user manager" at bounding box center [714, 597] width 271 height 18
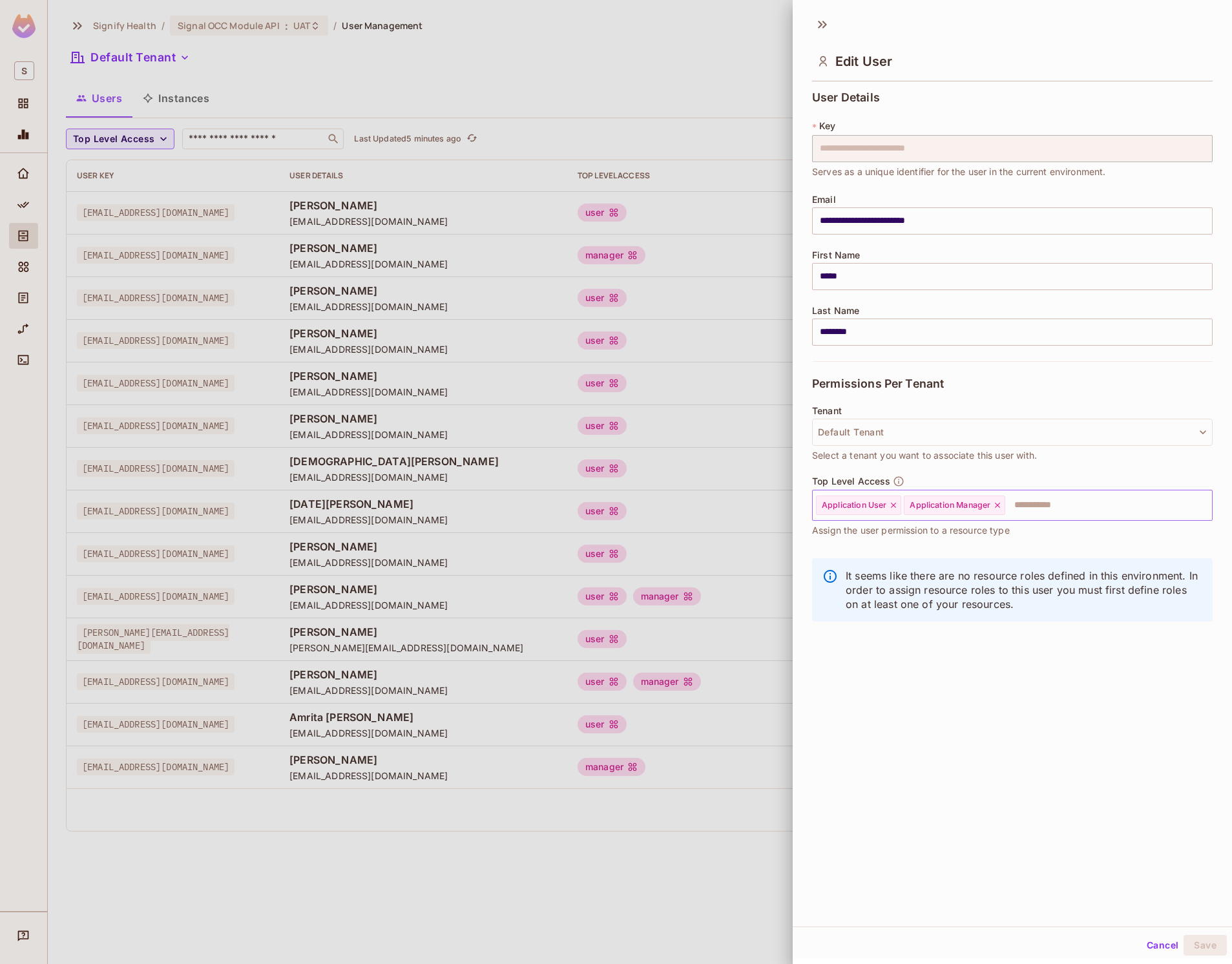
click at [999, 507] on icon at bounding box center [998, 505] width 9 height 9
click at [996, 505] on input "text" at bounding box center [1046, 505] width 285 height 26
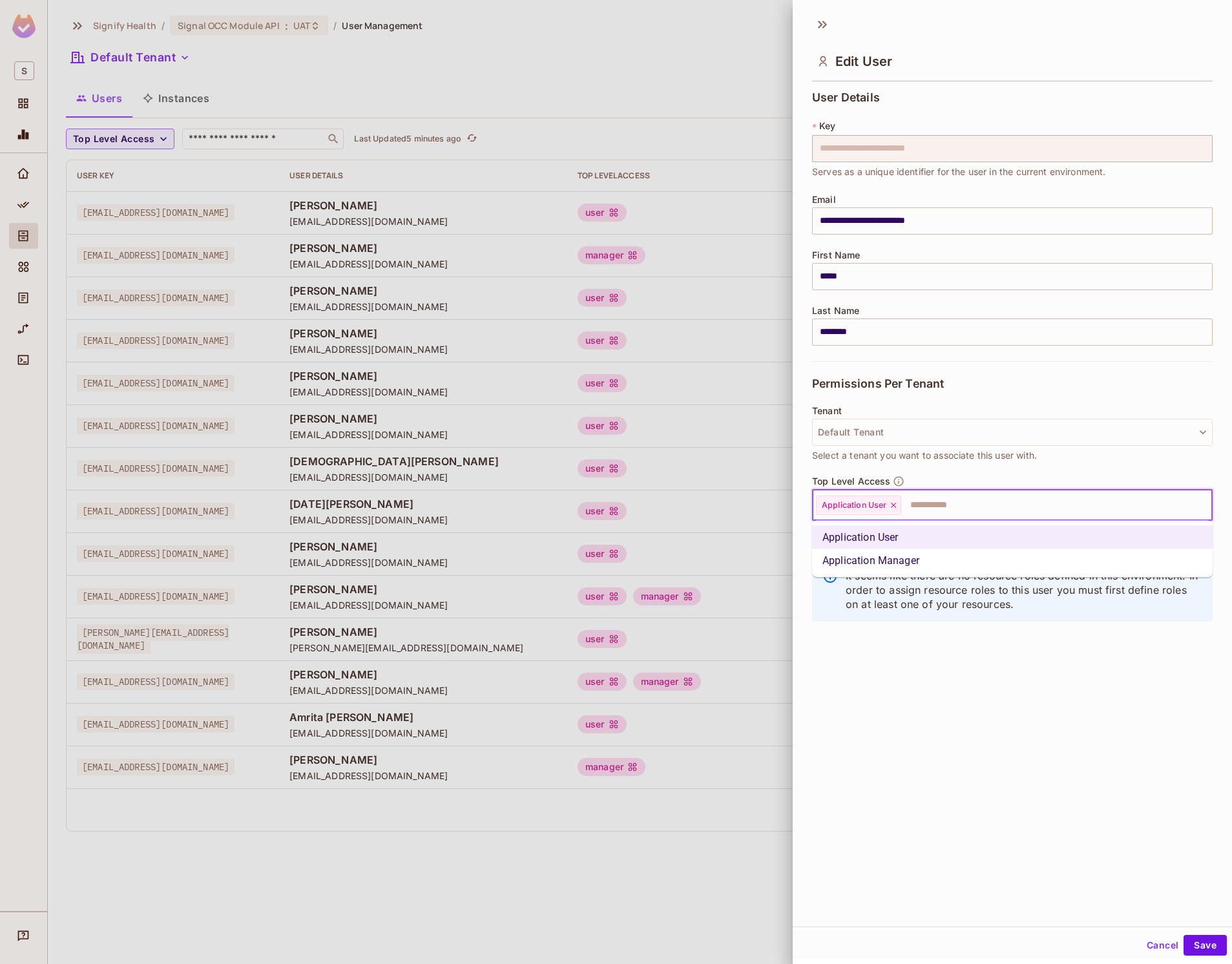
click at [930, 557] on li "Application Manager" at bounding box center [1013, 561] width 400 height 23
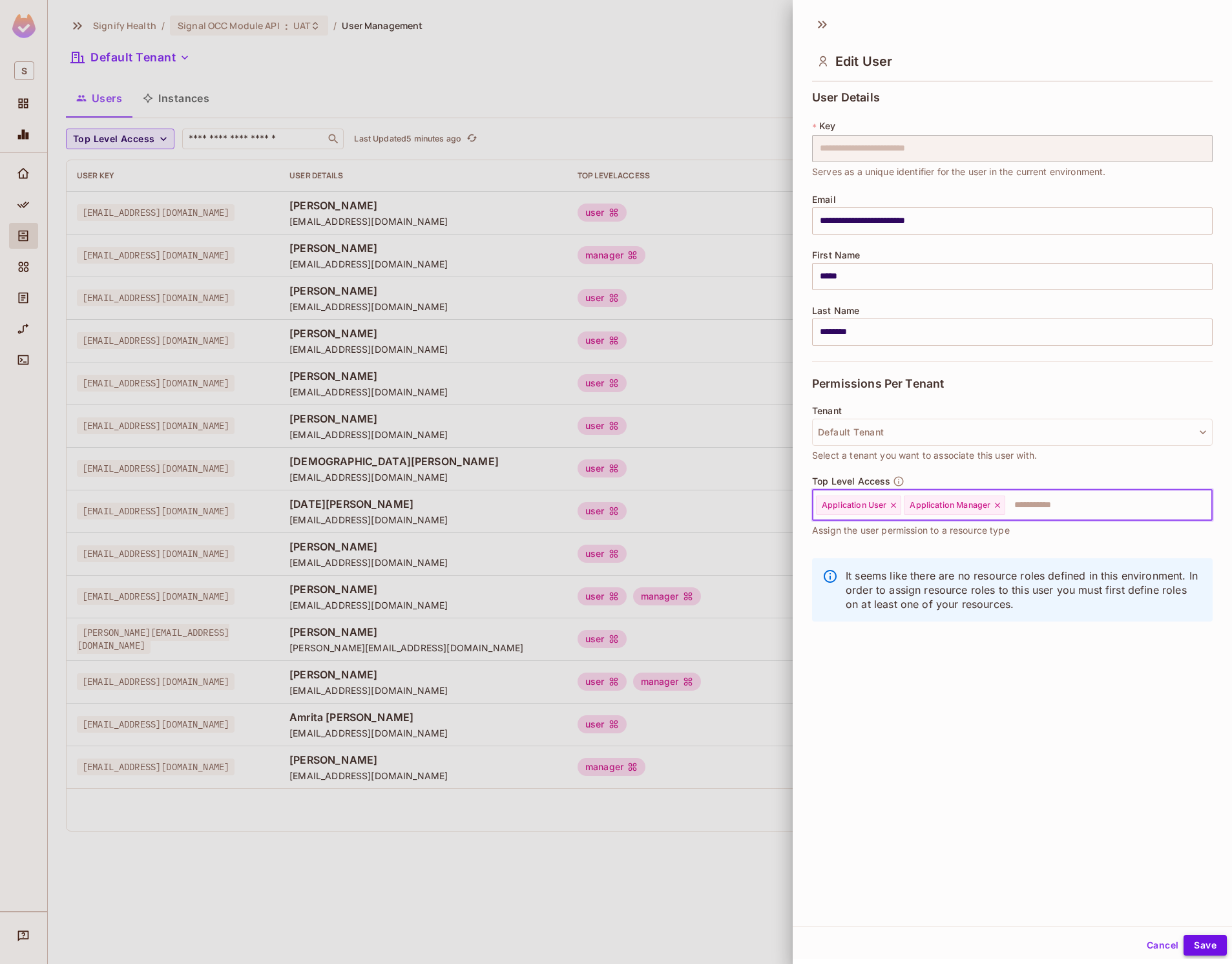
click at [1201, 942] on button "Save" at bounding box center [1205, 945] width 43 height 21
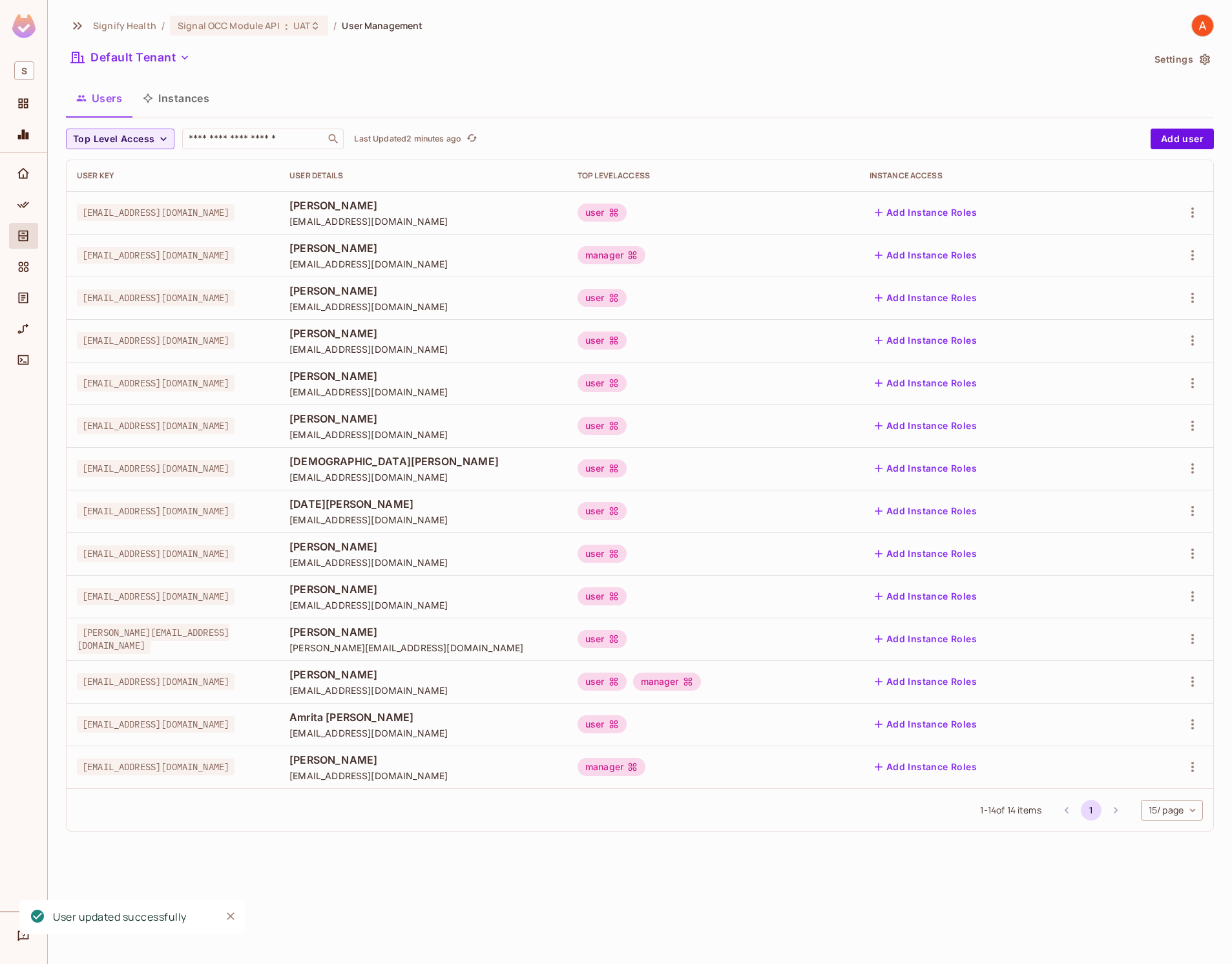
click at [792, 594] on div "user" at bounding box center [714, 597] width 271 height 18
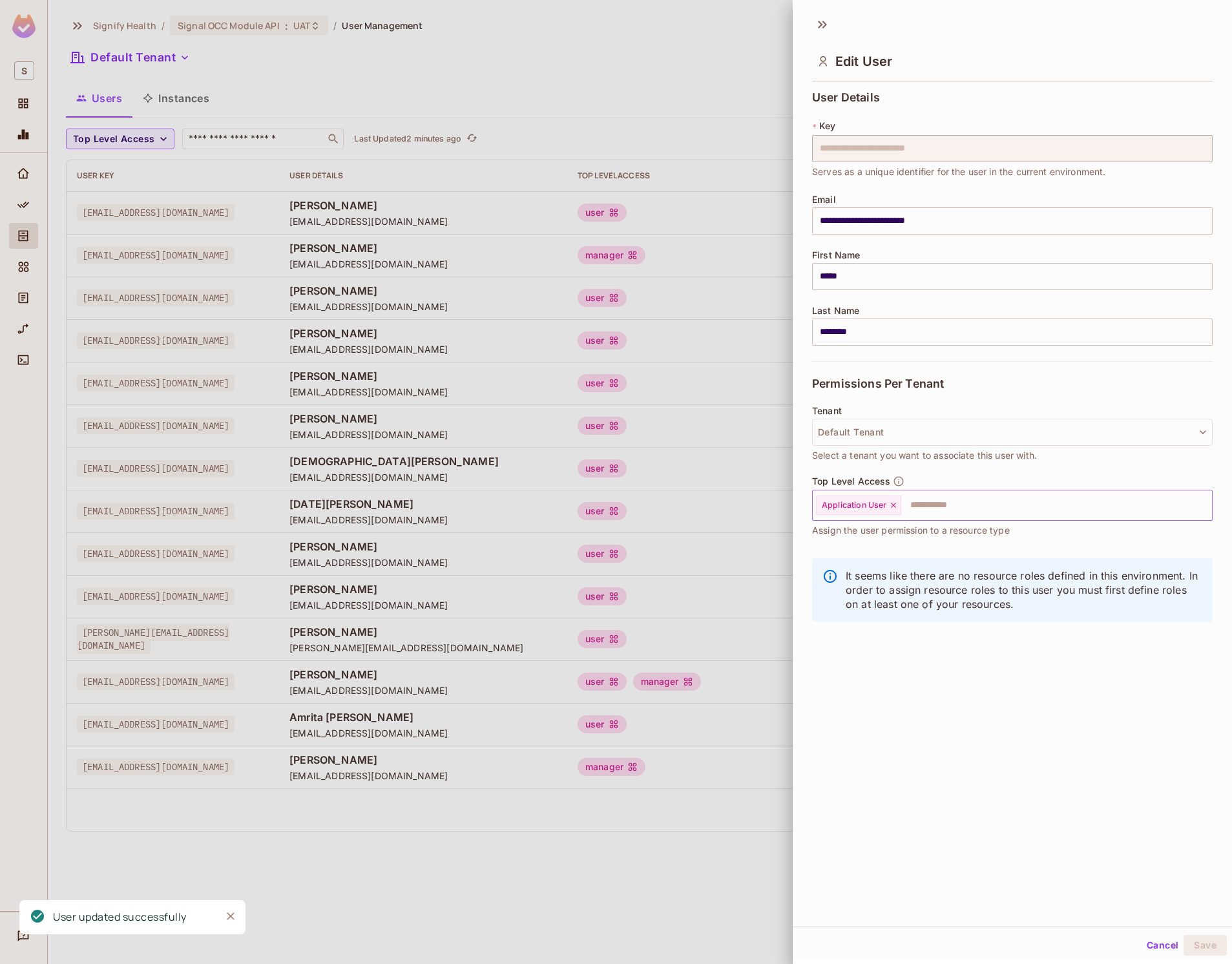
click at [953, 507] on input "text" at bounding box center [1046, 505] width 285 height 26
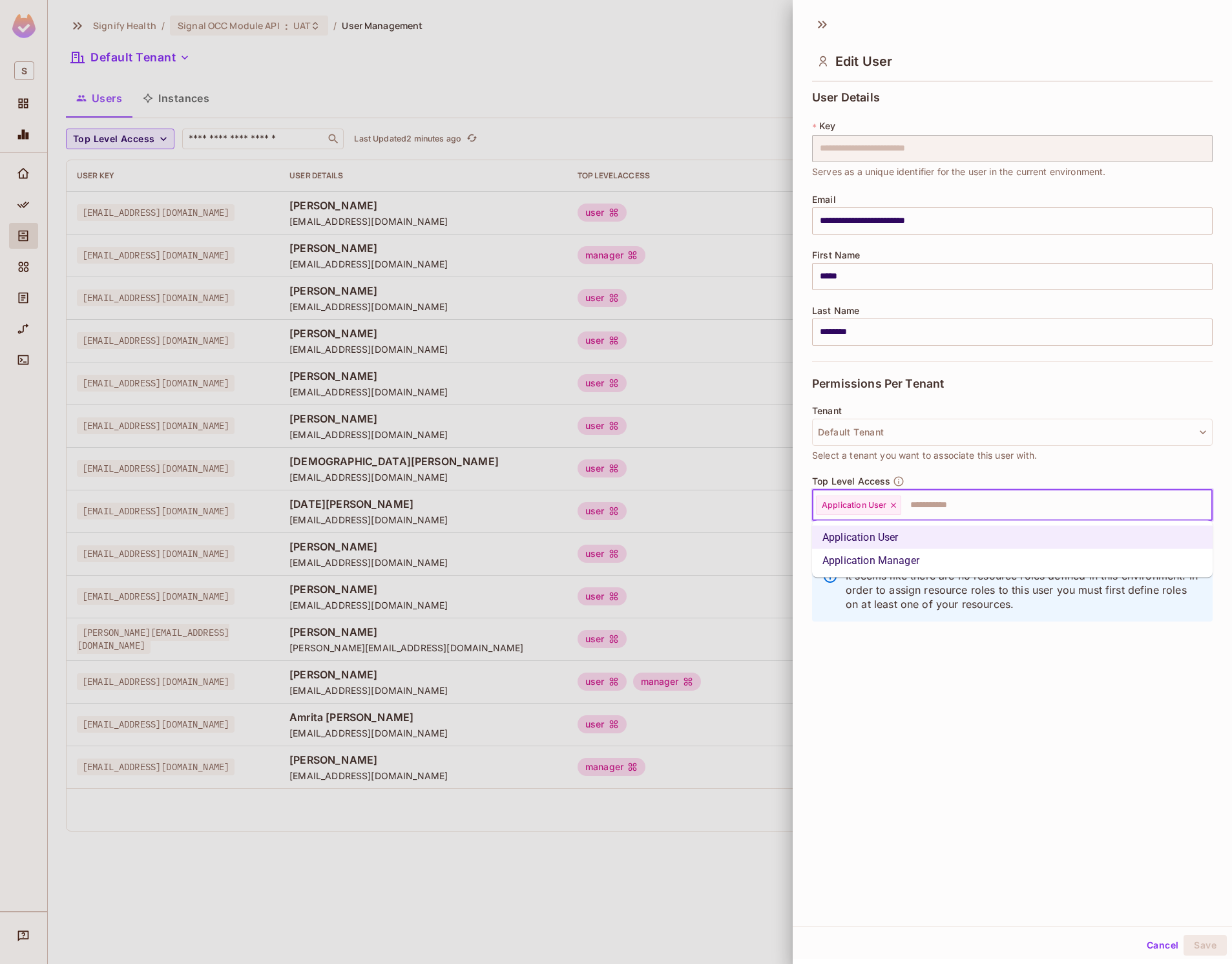
click at [917, 563] on li "Application Manager" at bounding box center [1013, 561] width 400 height 23
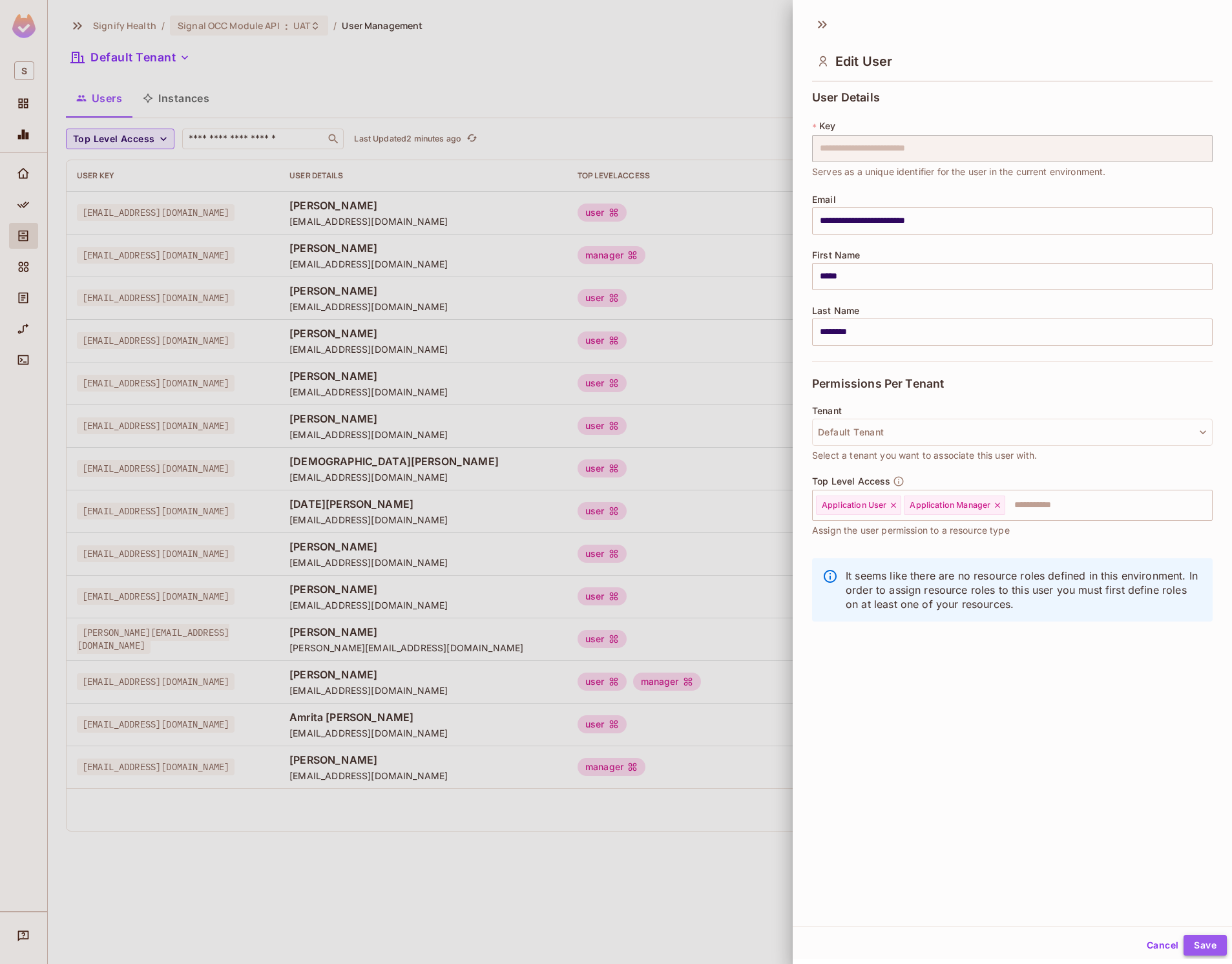
click at [1200, 939] on button "Save" at bounding box center [1205, 945] width 43 height 21
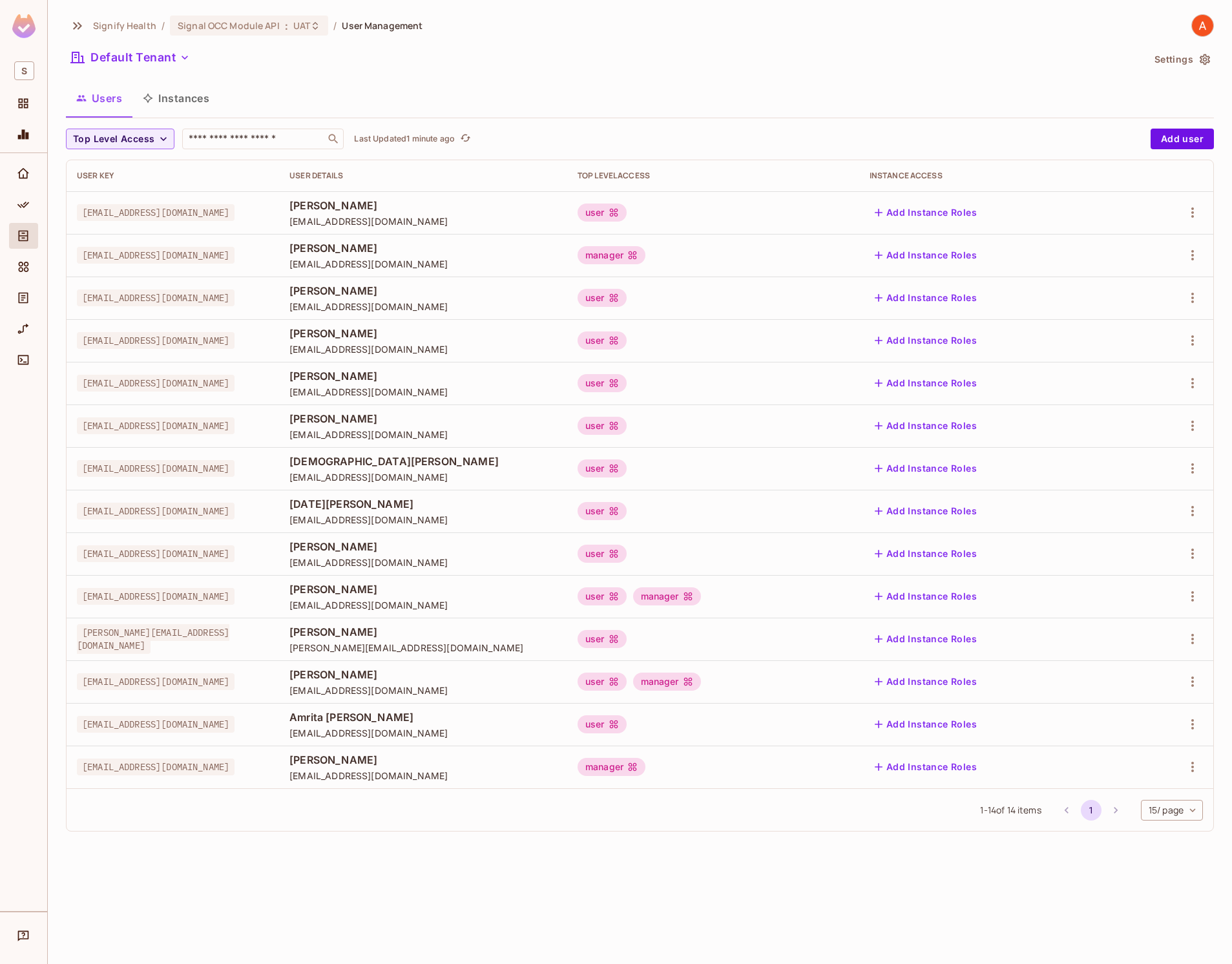
click at [820, 601] on div "user manager" at bounding box center [714, 597] width 271 height 18
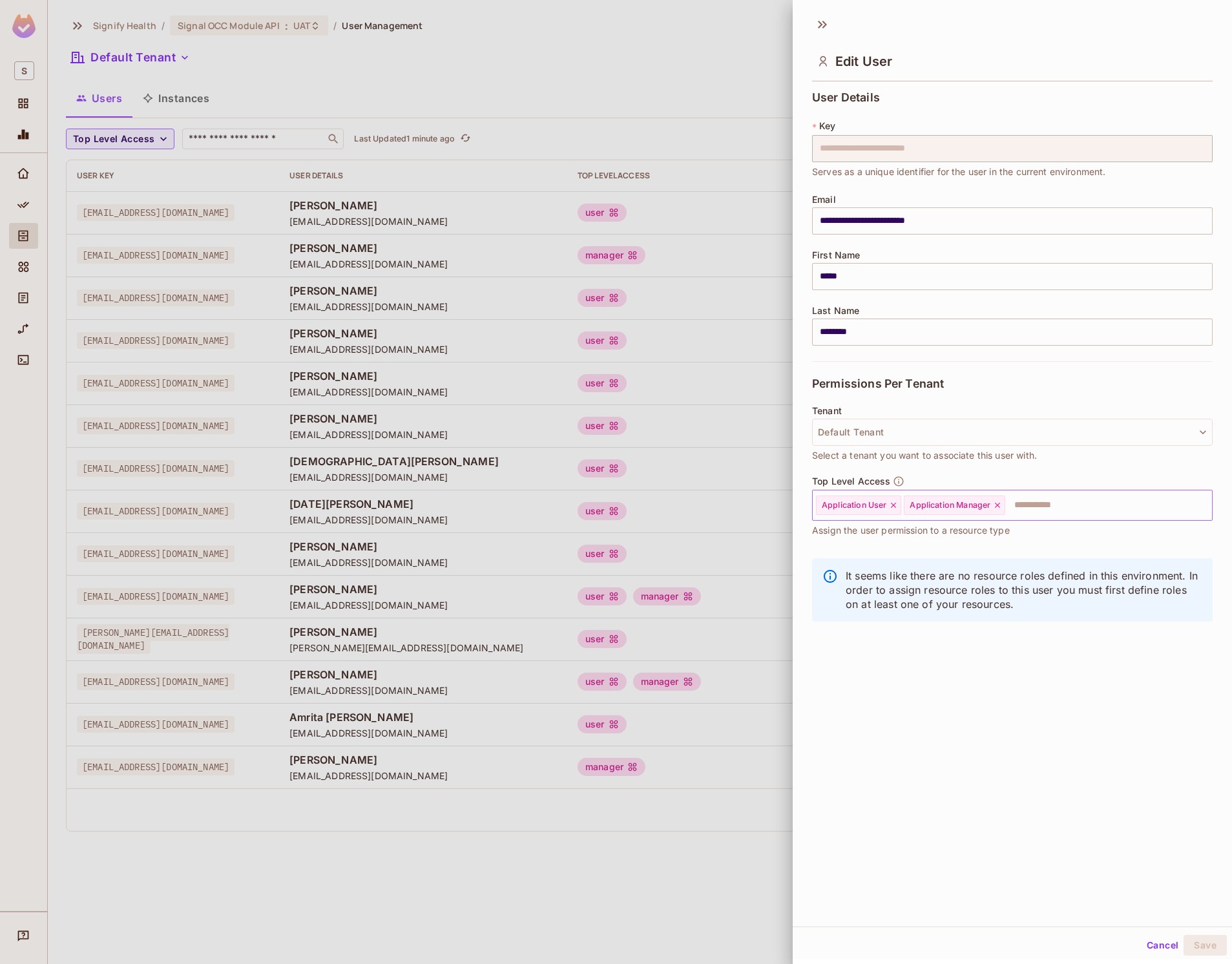
click at [1002, 504] on icon at bounding box center [998, 505] width 9 height 9
click at [1197, 948] on button "Save" at bounding box center [1205, 945] width 43 height 21
